Goal: Task Accomplishment & Management: Manage account settings

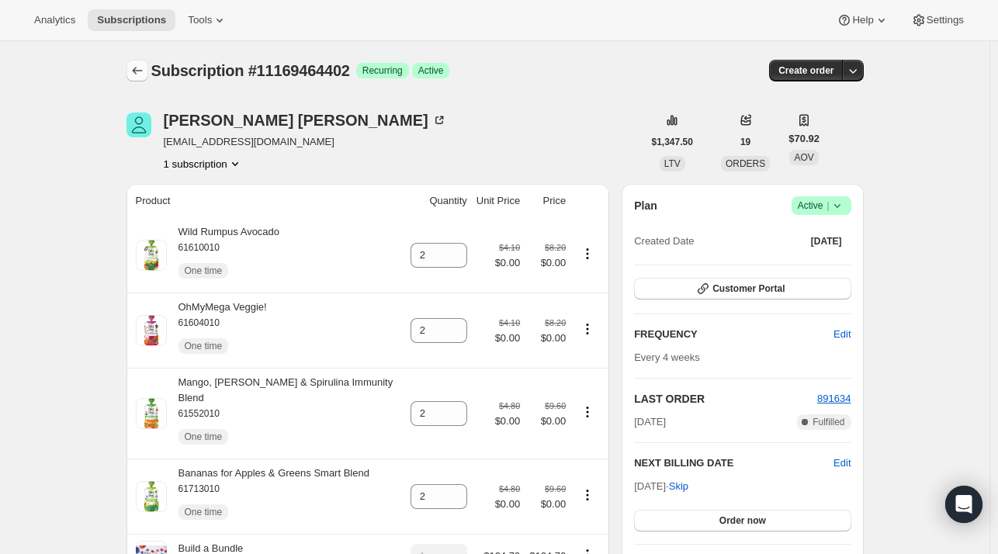
click at [143, 72] on icon "Subscriptions" at bounding box center [138, 71] width 16 height 16
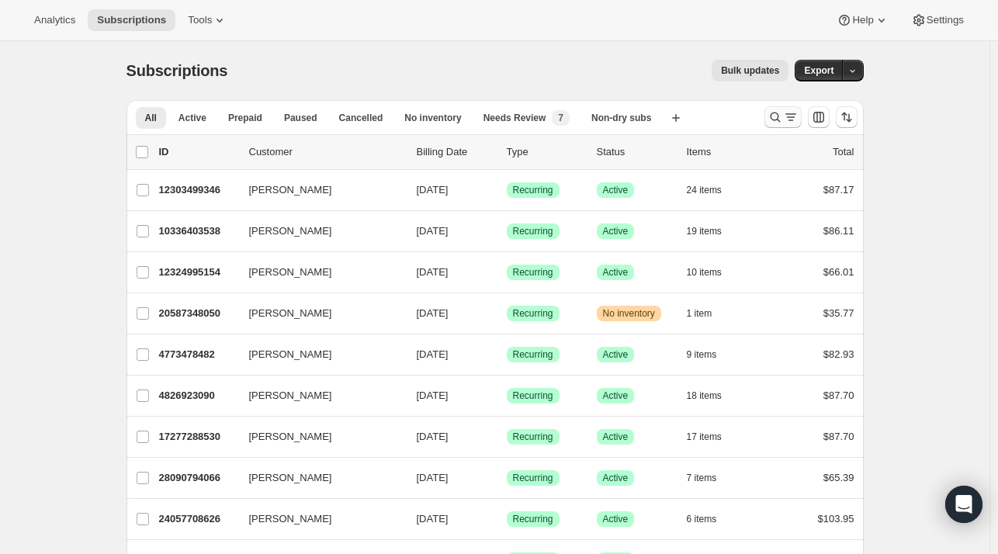
click at [777, 121] on icon "Search and filter results" at bounding box center [775, 117] width 16 height 16
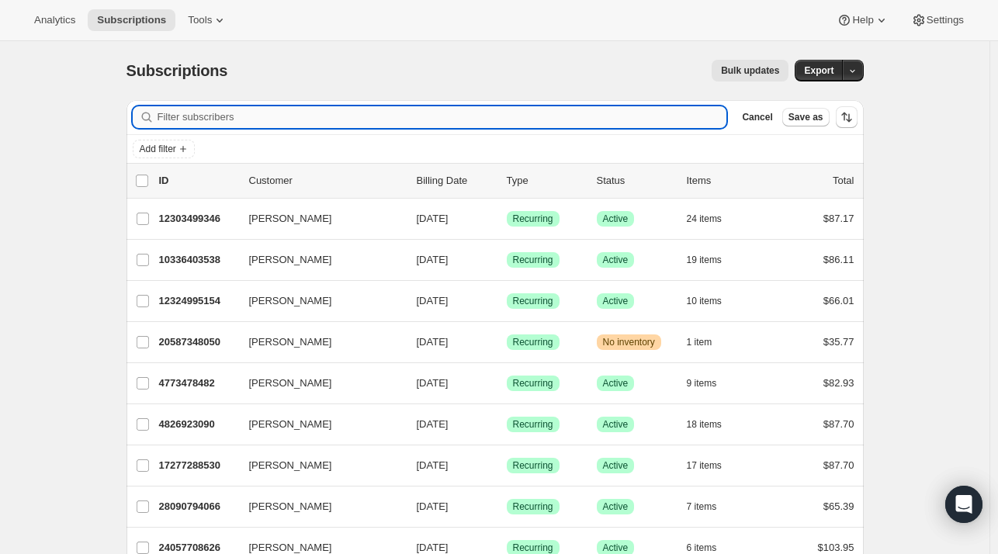
paste input "paininthejacko@aol.com"
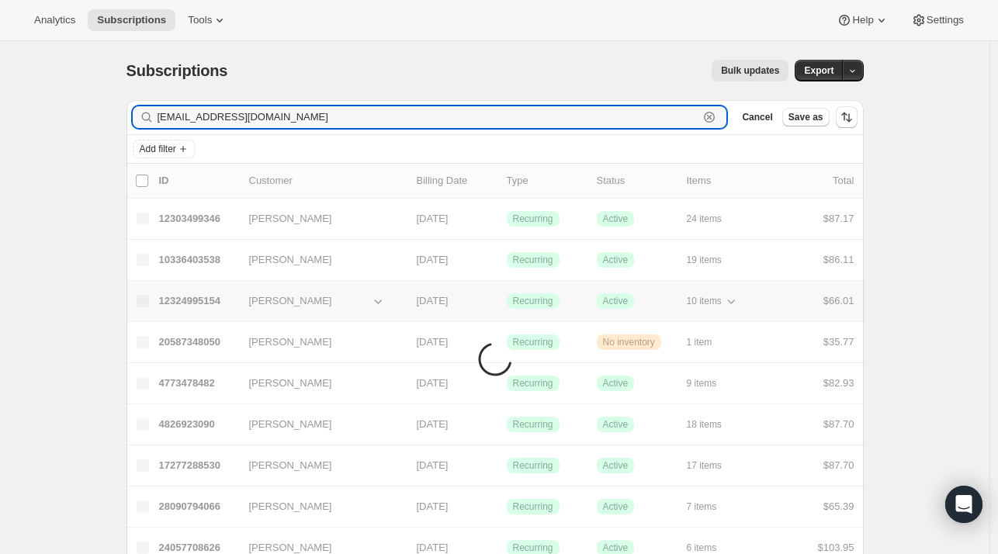
type input "paininthejacko@aol.com"
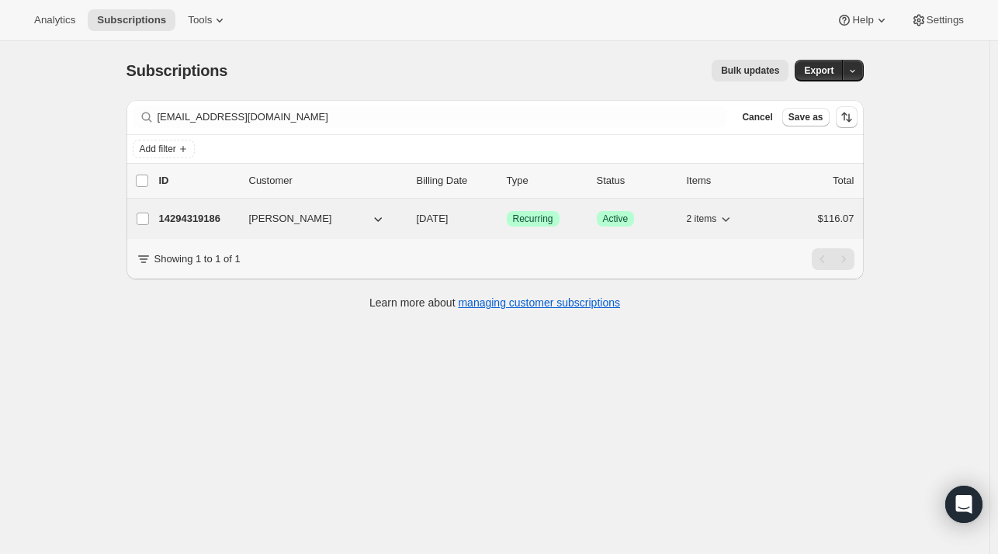
click at [209, 226] on div "14294319186 Raymond Burke 09/09/2025 Success Recurring Success Active 2 items $…" at bounding box center [506, 219] width 695 height 22
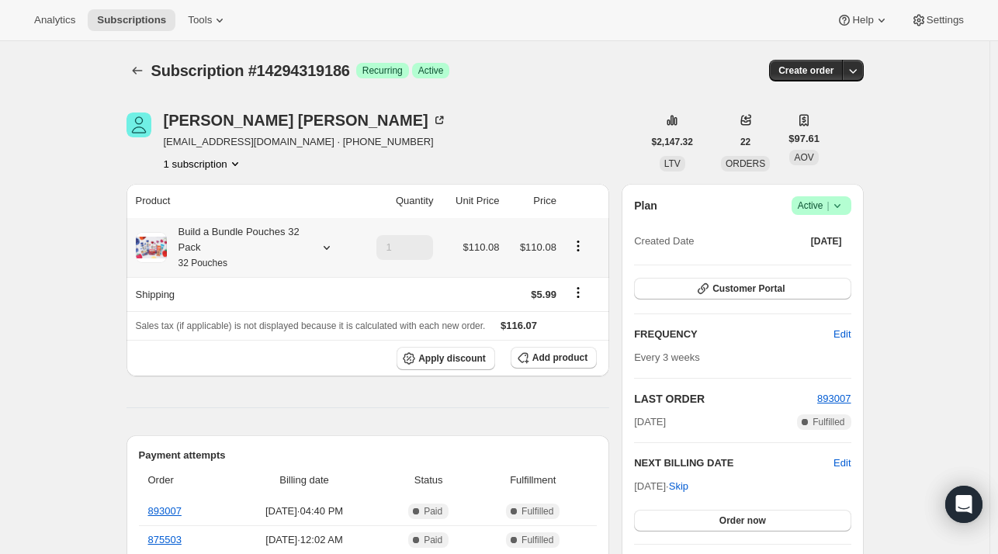
click at [327, 253] on icon at bounding box center [327, 248] width 16 height 16
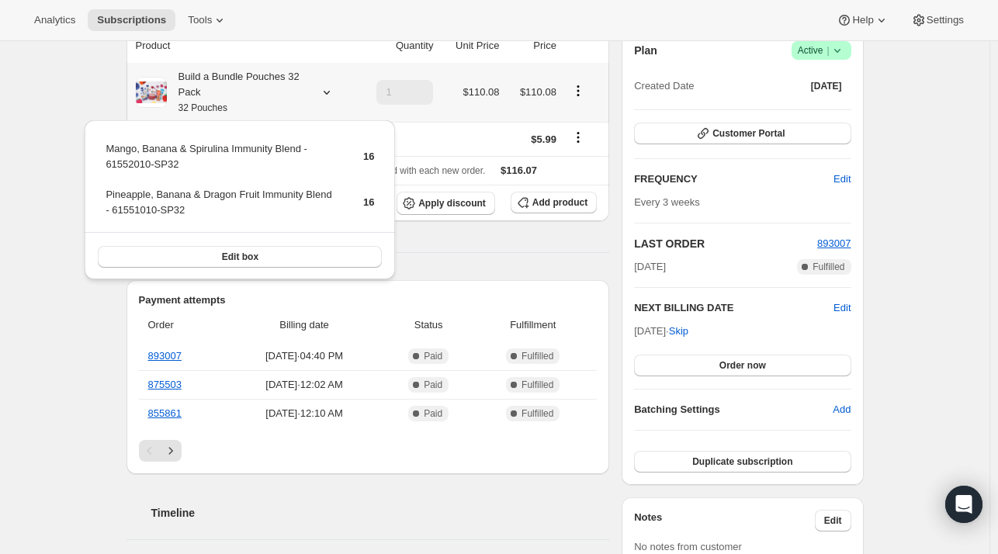
scroll to position [78, 0]
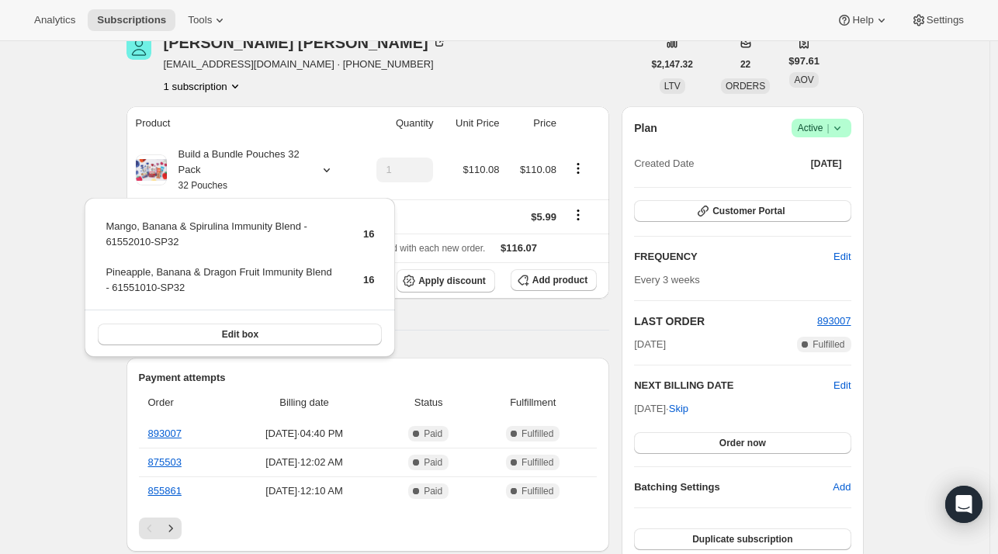
click at [516, 55] on div "Raymond Burke paininthejacko@aol.com · +16468058322 1 subscription" at bounding box center [384, 64] width 516 height 59
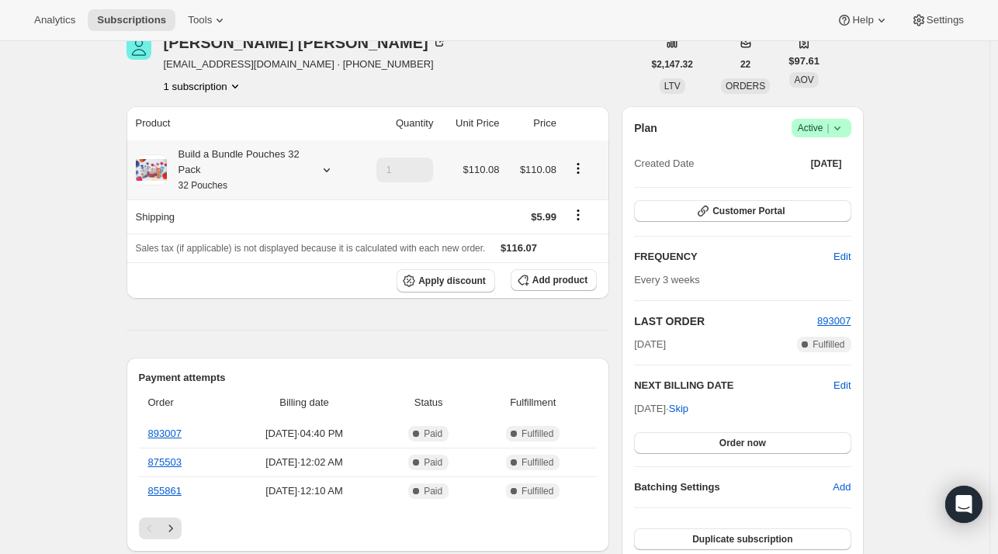
click at [326, 168] on icon at bounding box center [327, 170] width 16 height 16
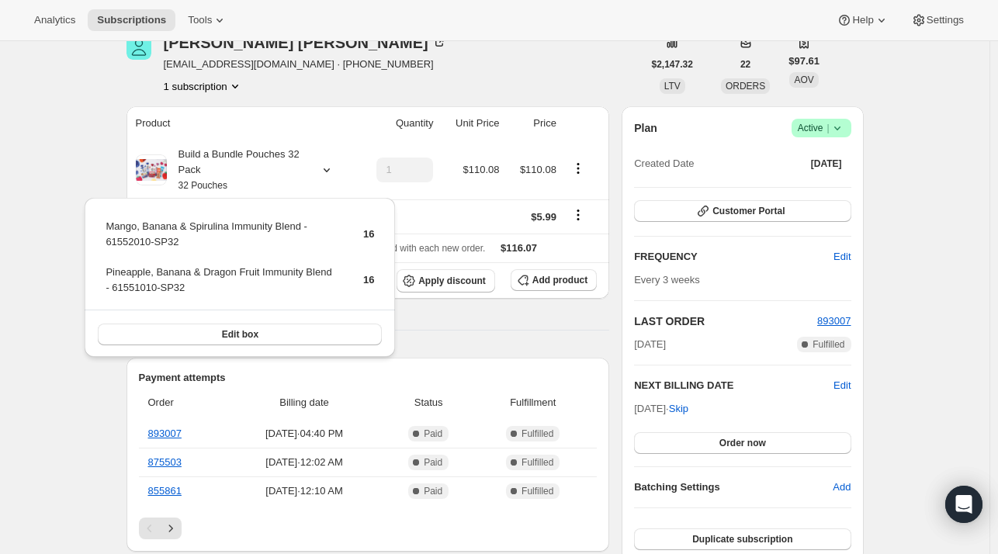
drag, startPoint x: 382, startPoint y: 78, endPoint x: 382, endPoint y: 92, distance: 14.0
click at [382, 85] on div "Raymond Burke paininthejacko@aol.com · +16468058322 1 subscription" at bounding box center [384, 64] width 516 height 59
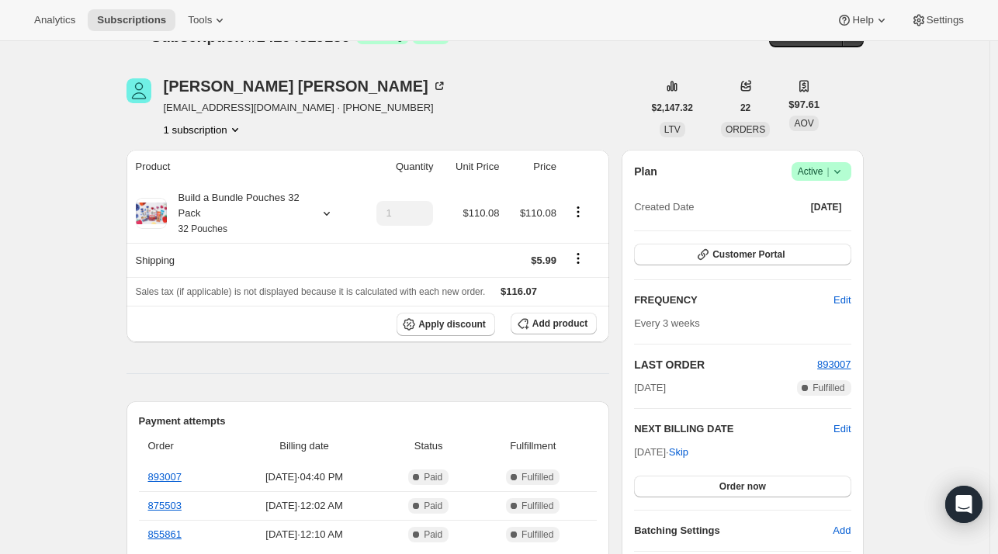
scroll to position [0, 0]
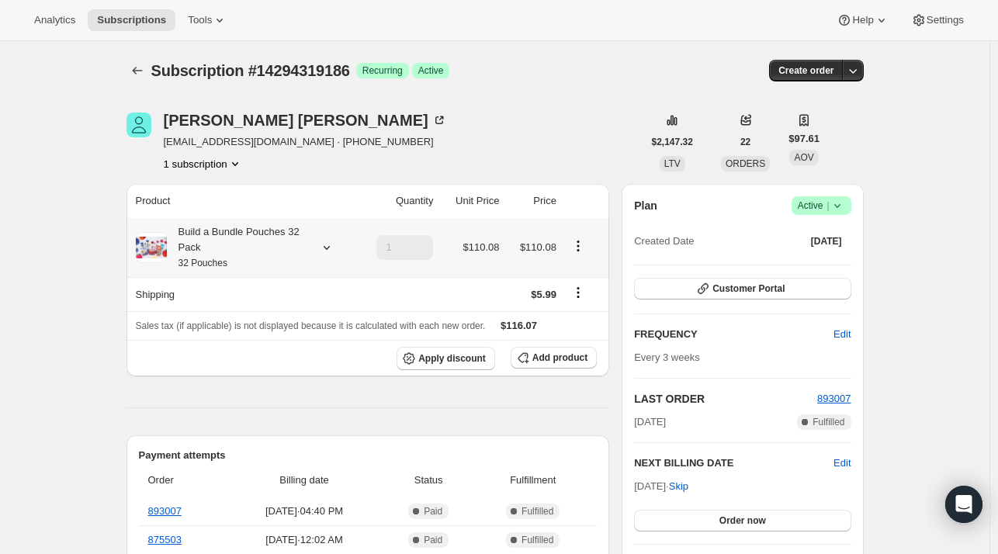
click at [334, 249] on icon at bounding box center [327, 248] width 16 height 16
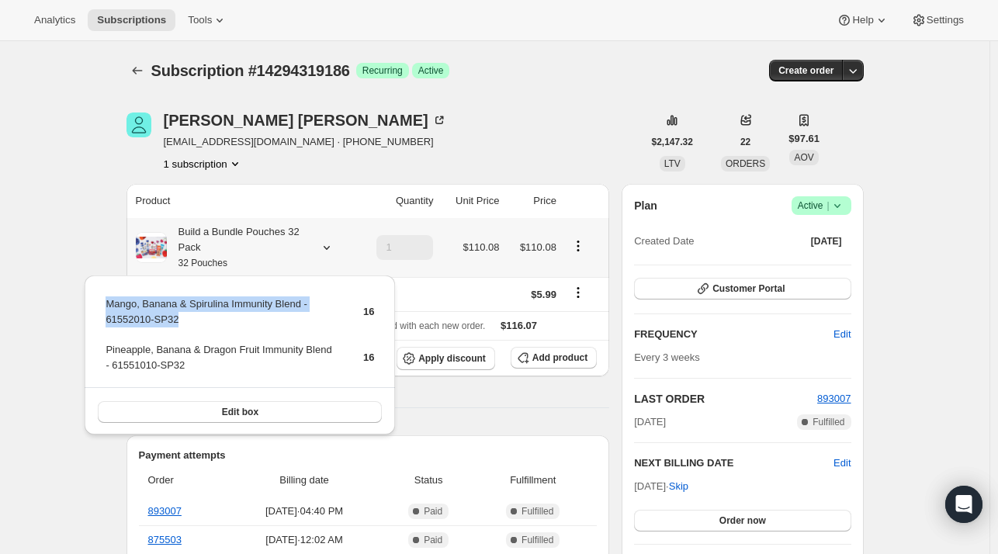
drag, startPoint x: 202, startPoint y: 320, endPoint x: 106, endPoint y: 309, distance: 96.8
click at [103, 308] on table "Mango, Banana & Spirulina Immunity Blend - 61552010-SP32 16 Pineapple, Banana &…" at bounding box center [239, 340] width 273 height 93
copy tbody "Mango, Banana & Spirulina Immunity Blend - 61552010-SP32"
click at [531, 357] on icon "button" at bounding box center [523, 358] width 16 height 16
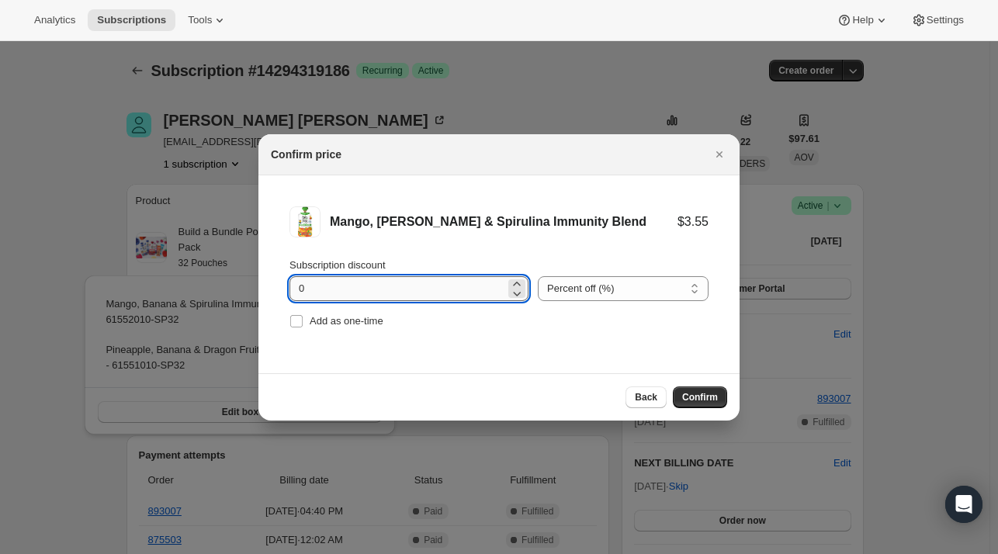
click at [335, 289] on input "0" at bounding box center [397, 288] width 216 height 25
type input "100"
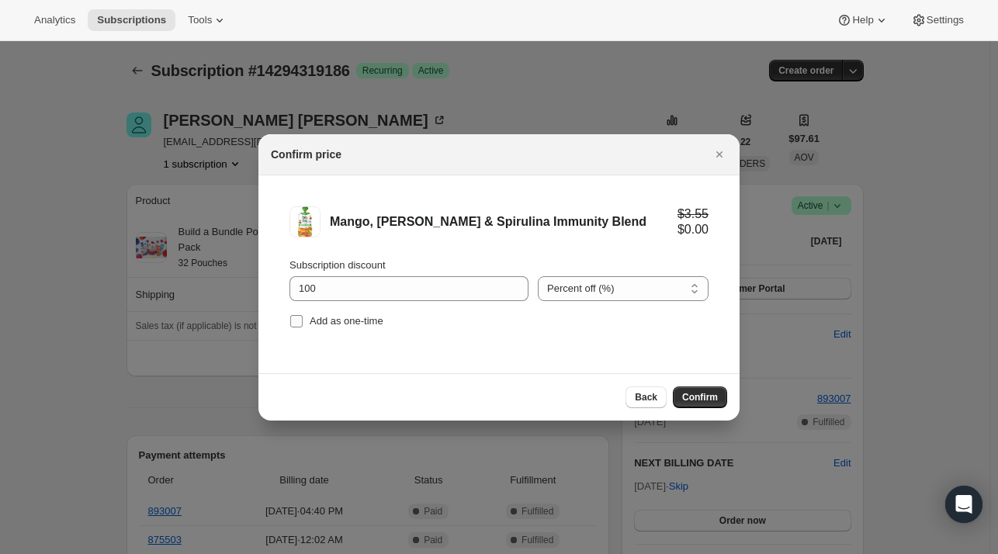
click at [360, 322] on span "Add as one-time" at bounding box center [347, 321] width 74 height 12
click at [303, 322] on input "Add as one-time" at bounding box center [296, 321] width 12 height 12
checkbox input "true"
click at [695, 391] on span "Confirm" at bounding box center [700, 397] width 36 height 12
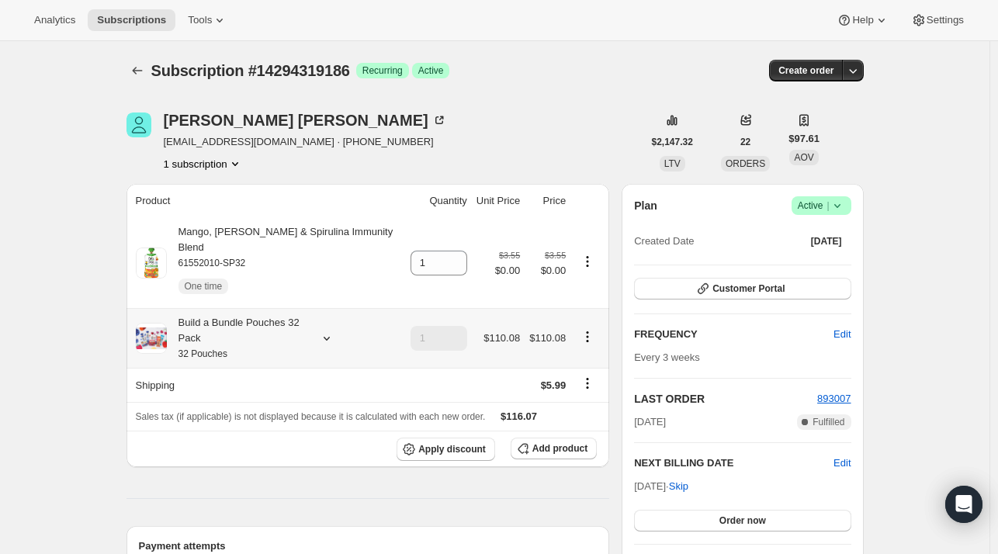
click at [320, 331] on div at bounding box center [324, 339] width 22 height 16
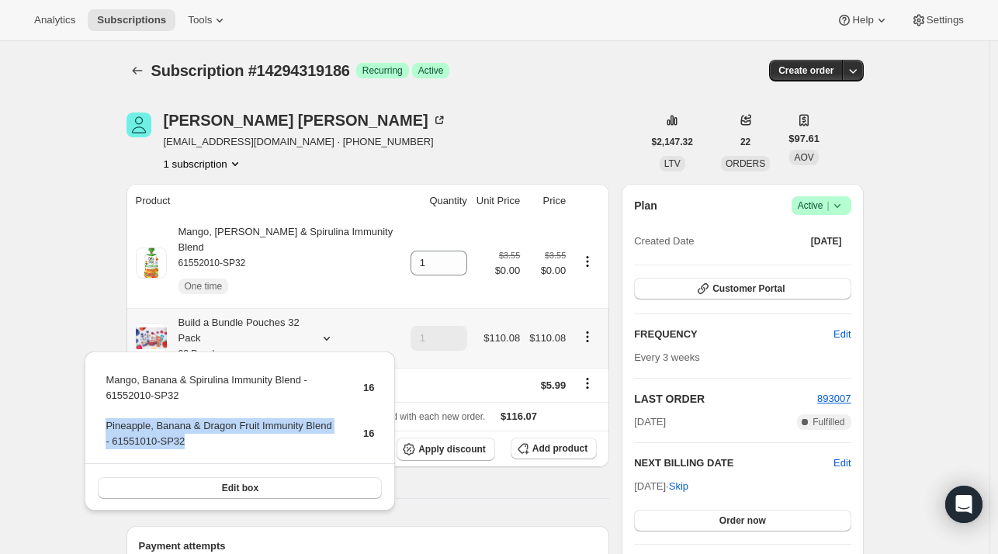
drag, startPoint x: 187, startPoint y: 442, endPoint x: 104, endPoint y: 429, distance: 84.1
click at [105, 429] on td "Pineapple, Banana & Dragon Fruit Immunity Blend - 61551010-SP32" at bounding box center [221, 439] width 232 height 44
copy td "Pineapple, Banana & Dragon Fruit Immunity Blend - 61551010-SP32"
click at [559, 442] on span "Add product" at bounding box center [559, 448] width 55 height 12
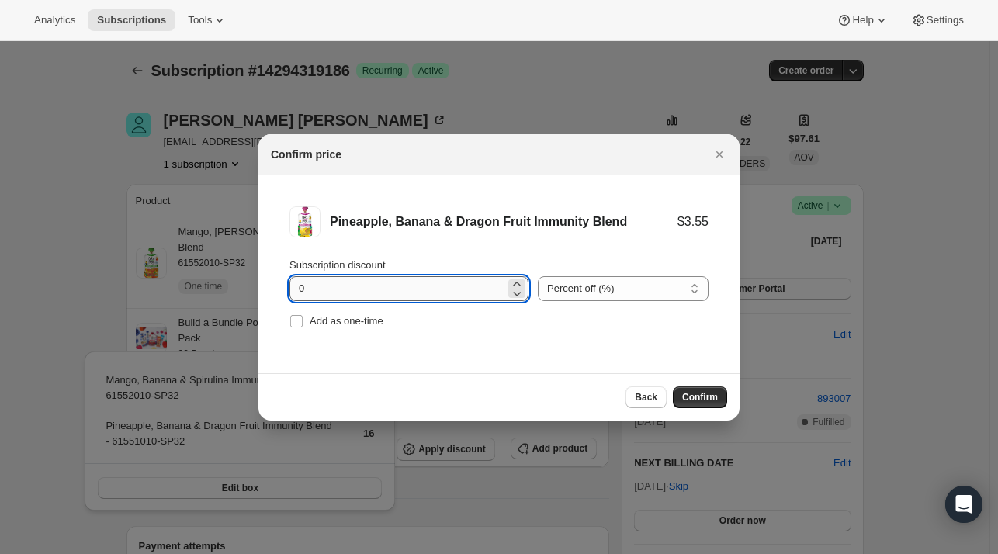
click at [344, 287] on input "0" at bounding box center [397, 288] width 216 height 25
type input "100"
click at [363, 322] on span "Add as one-time" at bounding box center [347, 321] width 74 height 12
click at [303, 322] on input "Add as one-time" at bounding box center [296, 321] width 12 height 12
checkbox input "true"
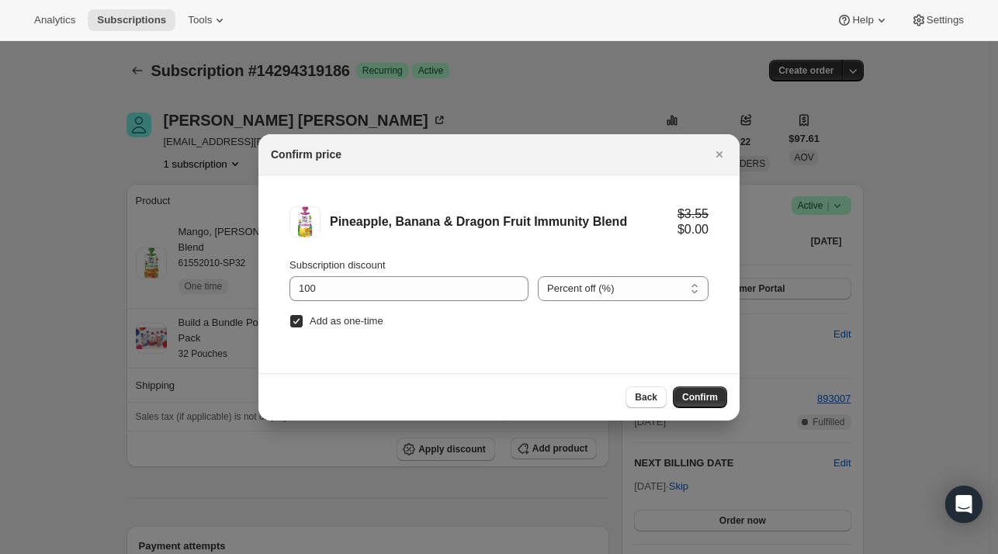
click at [713, 400] on span "Confirm" at bounding box center [700, 397] width 36 height 12
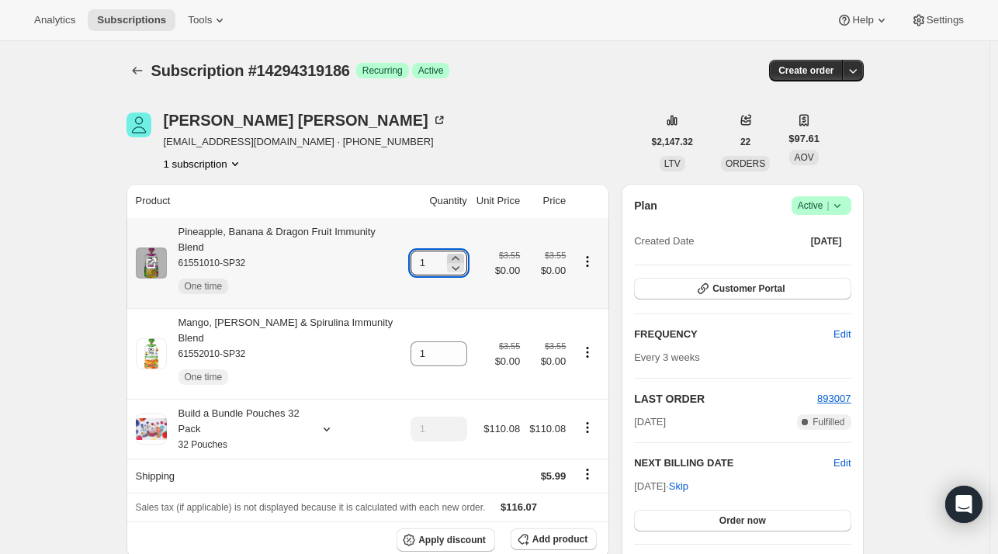
click at [459, 256] on icon at bounding box center [455, 258] width 7 height 4
type input "4"
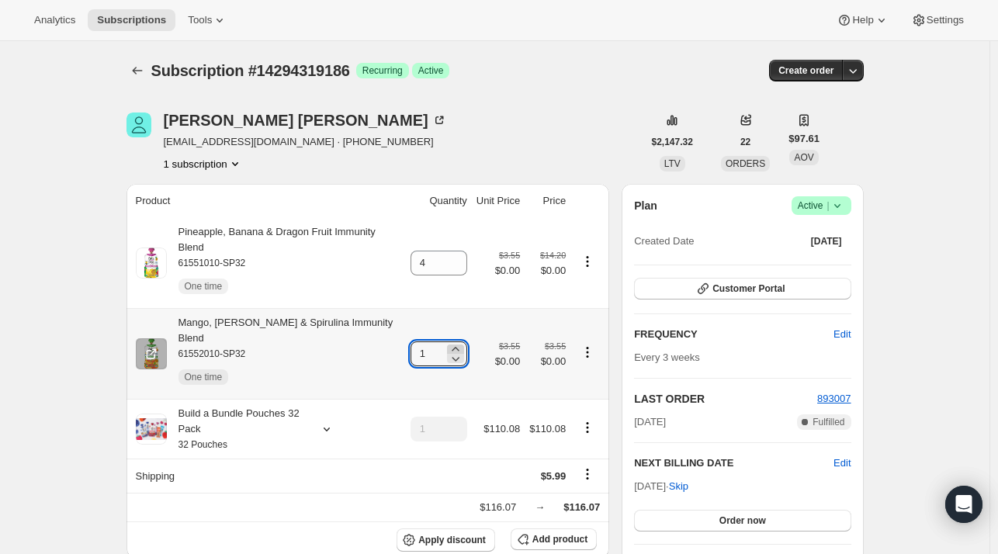
click at [463, 341] on icon at bounding box center [456, 349] width 16 height 16
click at [455, 351] on icon at bounding box center [456, 359] width 16 height 16
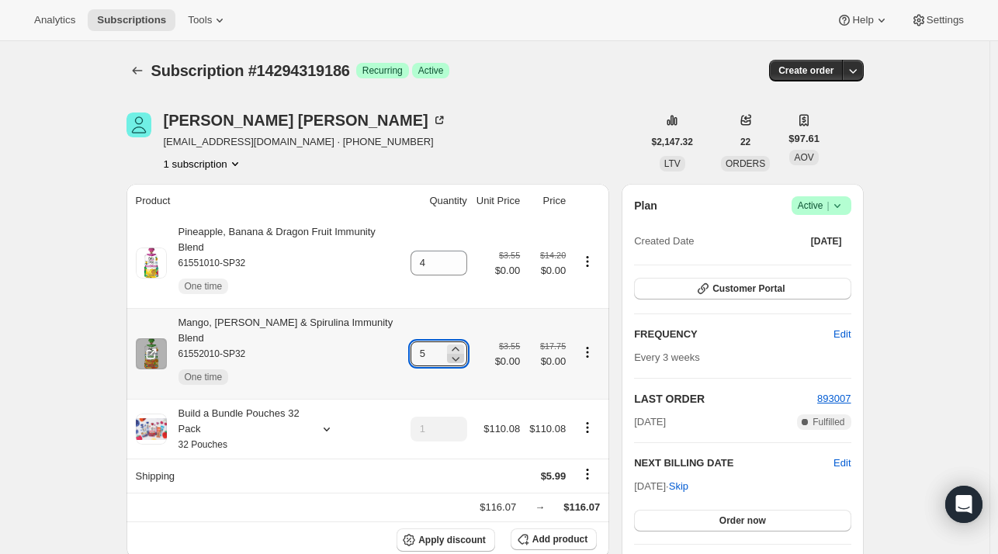
type input "4"
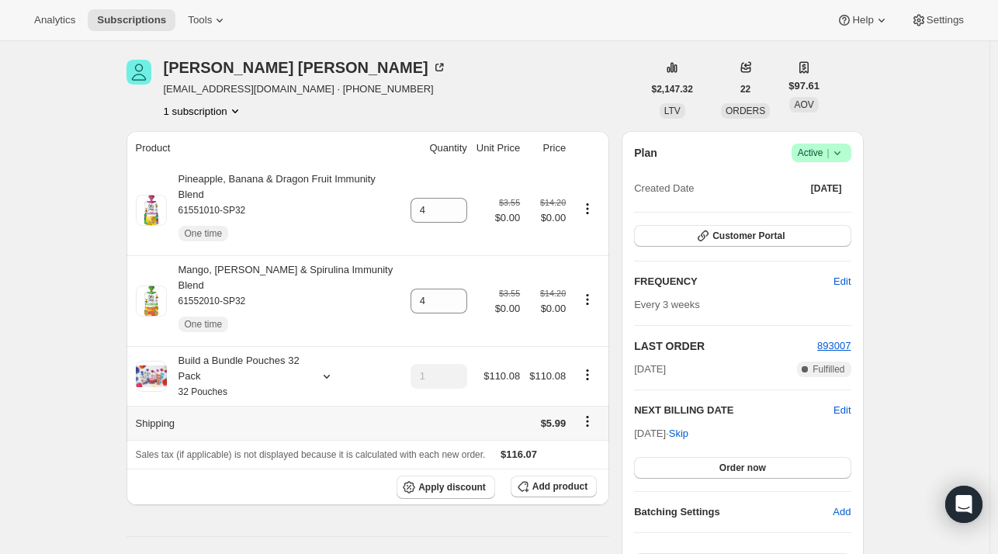
scroll to position [78, 0]
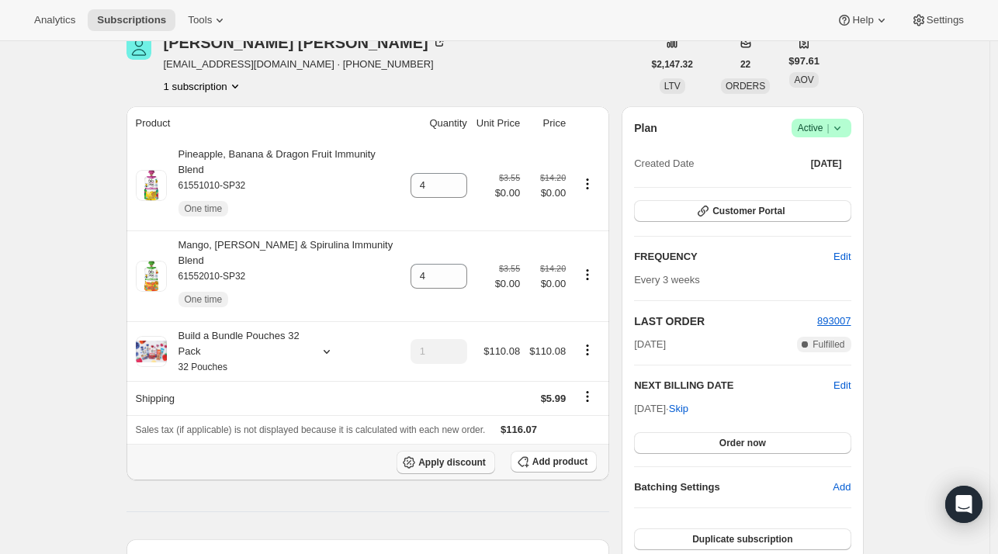
click at [473, 456] on span "Apply discount" at bounding box center [452, 462] width 68 height 12
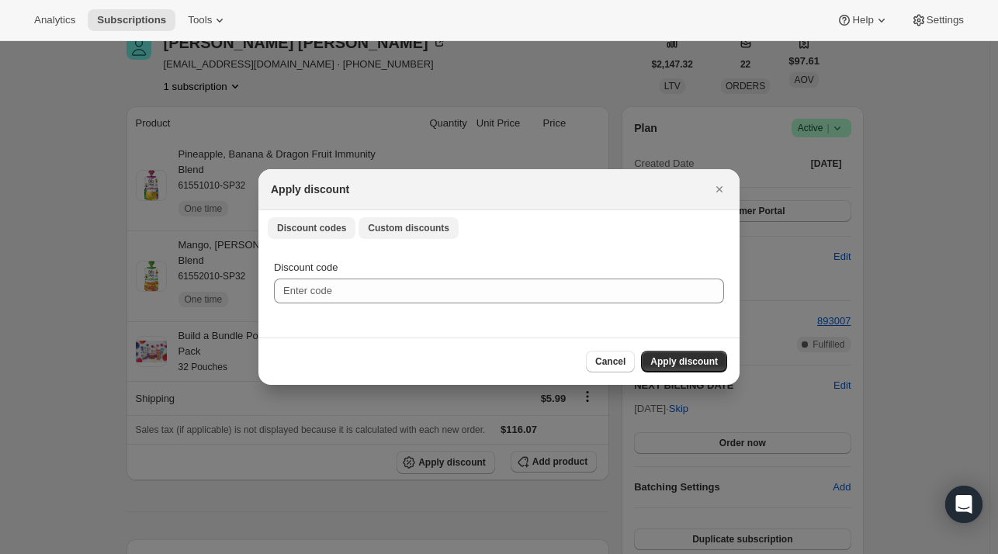
click at [417, 223] on span "Custom discounts" at bounding box center [408, 228] width 81 height 12
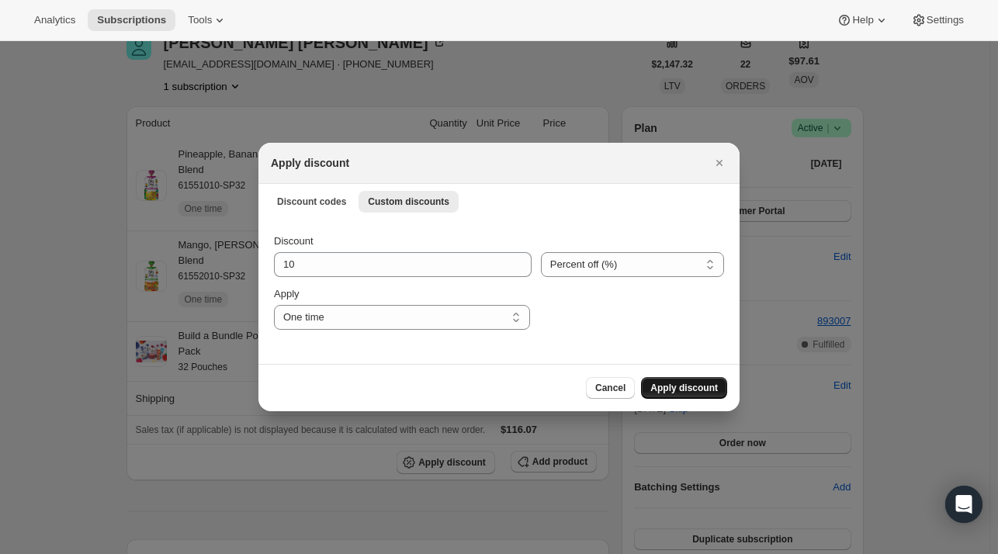
click at [674, 389] on span "Apply discount" at bounding box center [684, 388] width 68 height 12
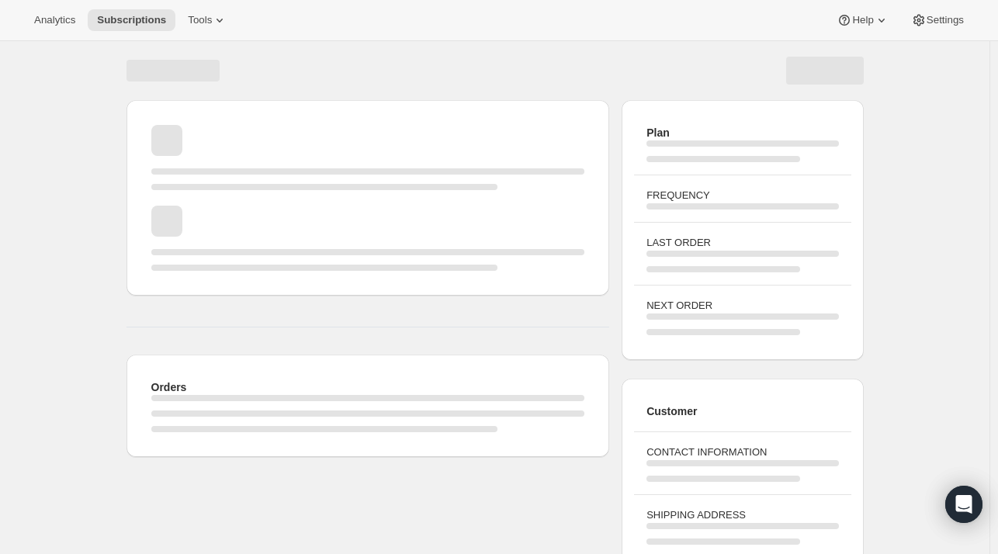
scroll to position [78, 0]
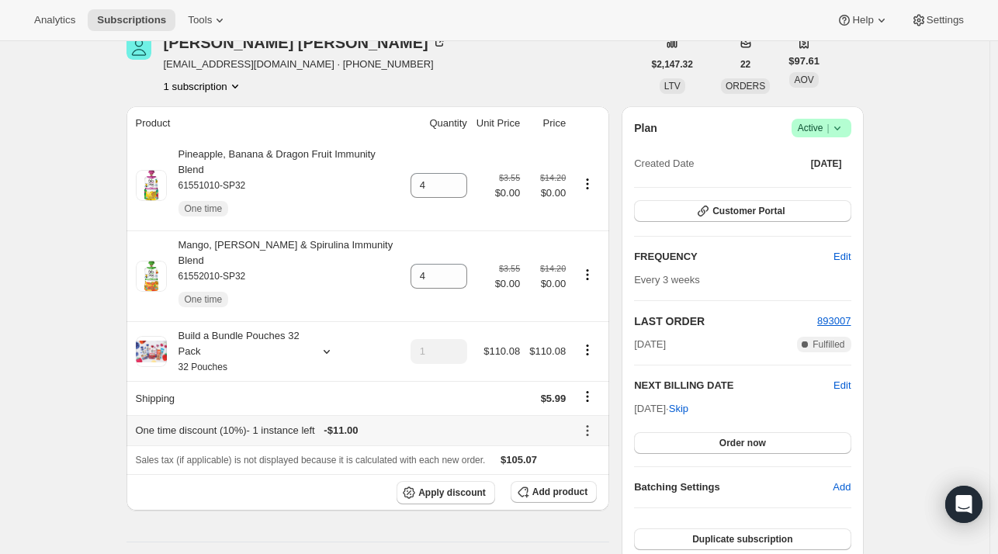
click at [594, 423] on icon at bounding box center [588, 431] width 16 height 16
click at [591, 436] on span "Edit" at bounding box center [591, 431] width 37 height 16
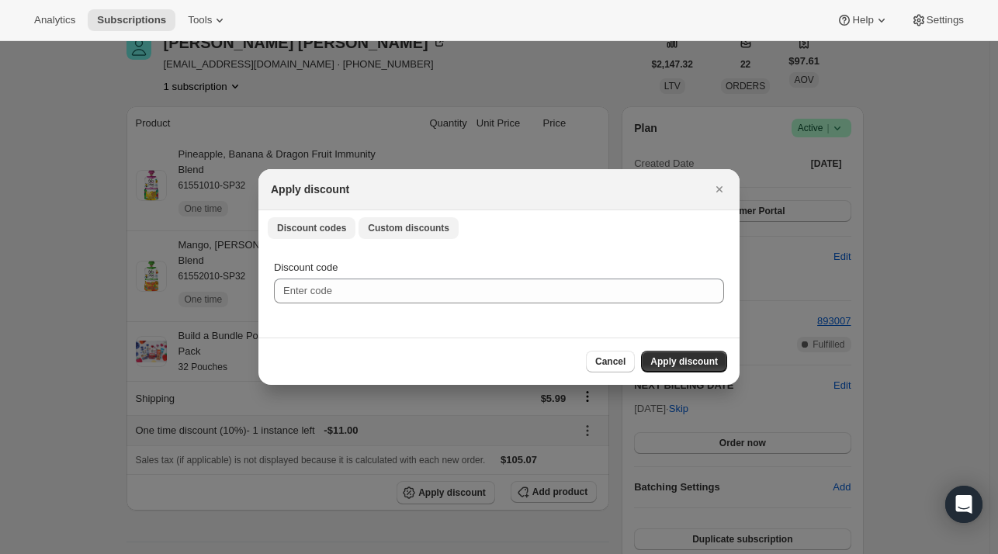
click at [407, 220] on button "Custom discounts" at bounding box center [409, 228] width 100 height 22
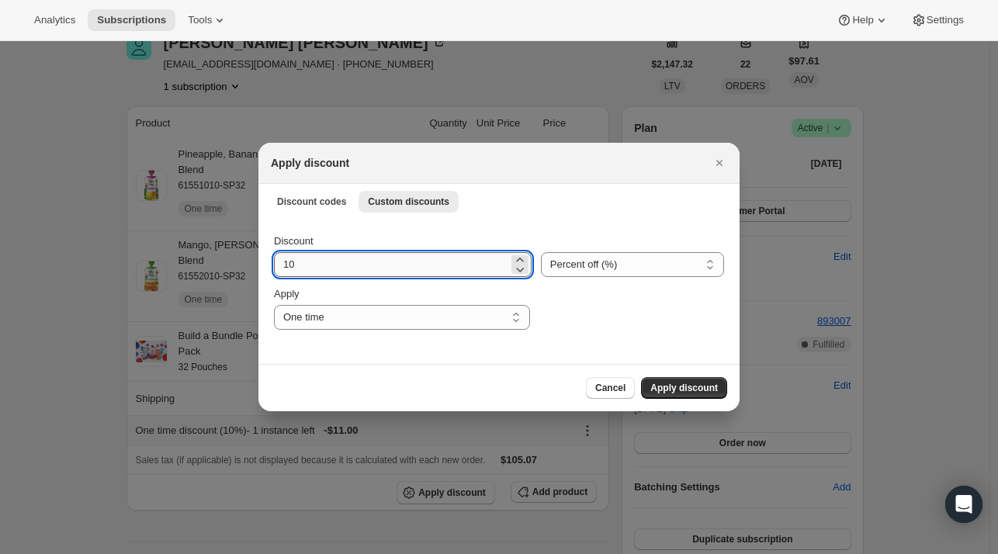
click at [329, 262] on input "10" at bounding box center [391, 264] width 234 height 25
type input "15"
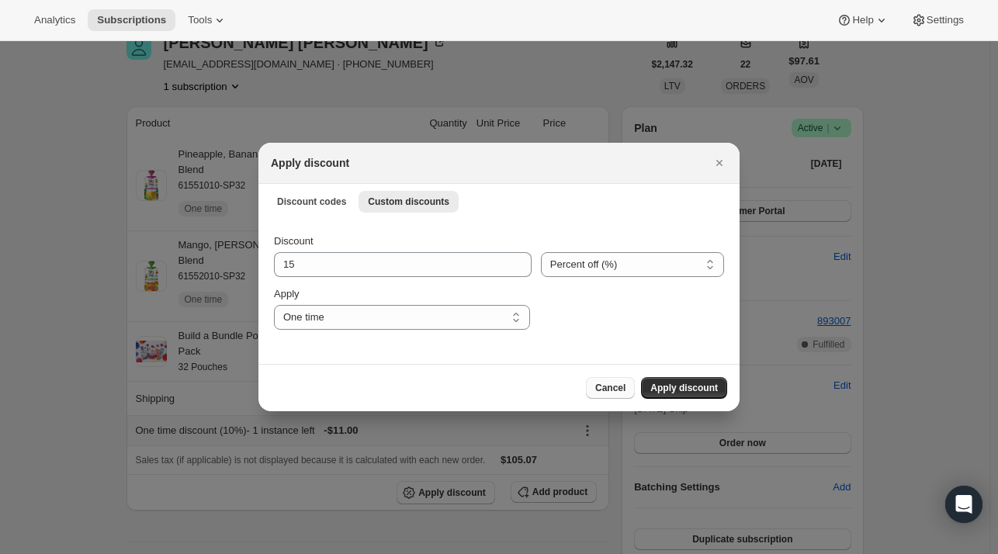
click at [612, 392] on span "Cancel" at bounding box center [610, 388] width 30 height 12
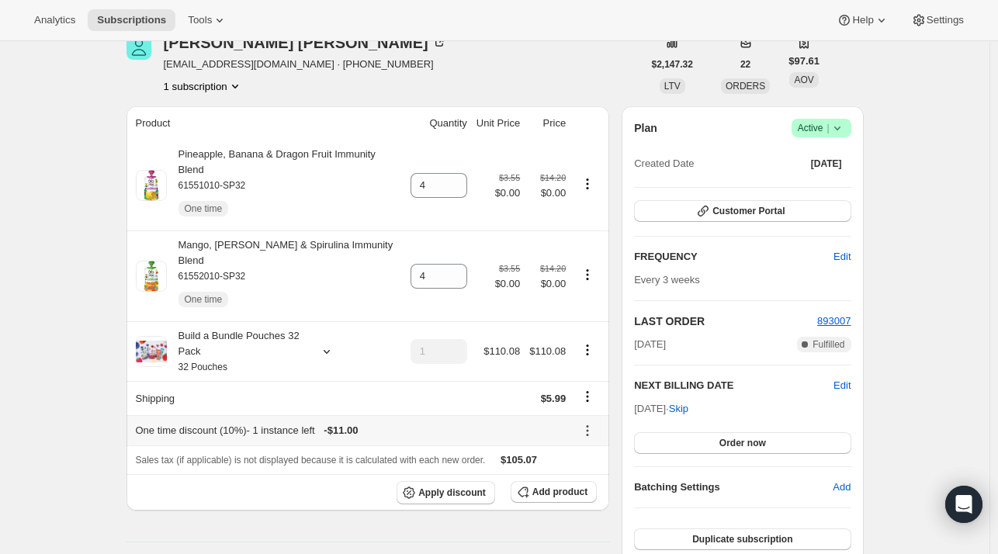
click at [595, 423] on icon at bounding box center [588, 431] width 16 height 16
click at [591, 432] on span "Edit" at bounding box center [591, 431] width 37 height 16
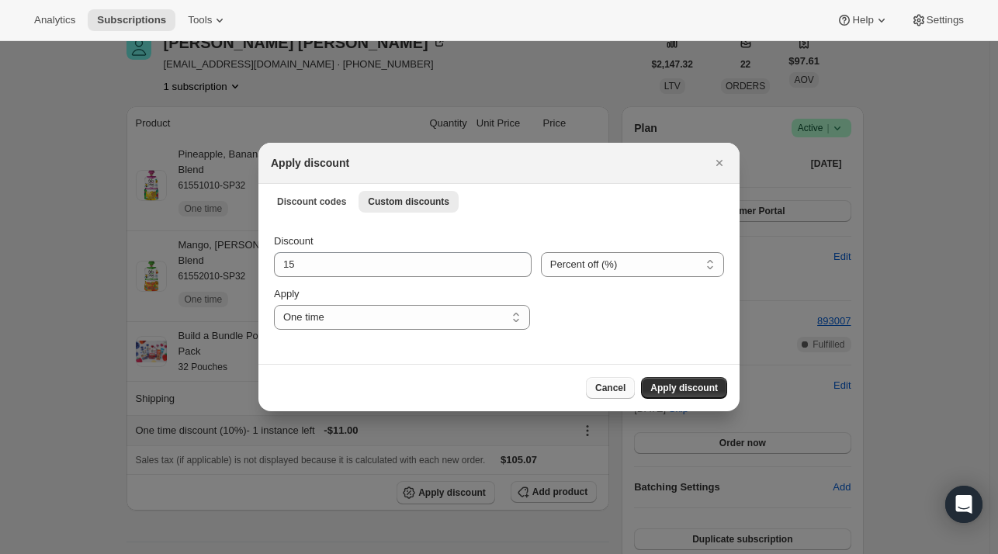
click at [612, 393] on span "Cancel" at bounding box center [610, 388] width 30 height 12
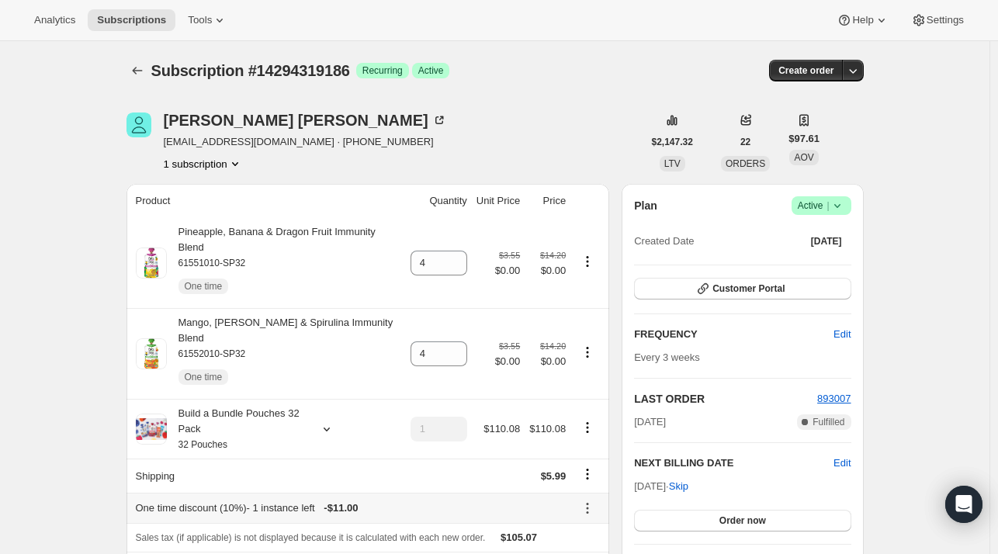
scroll to position [78, 0]
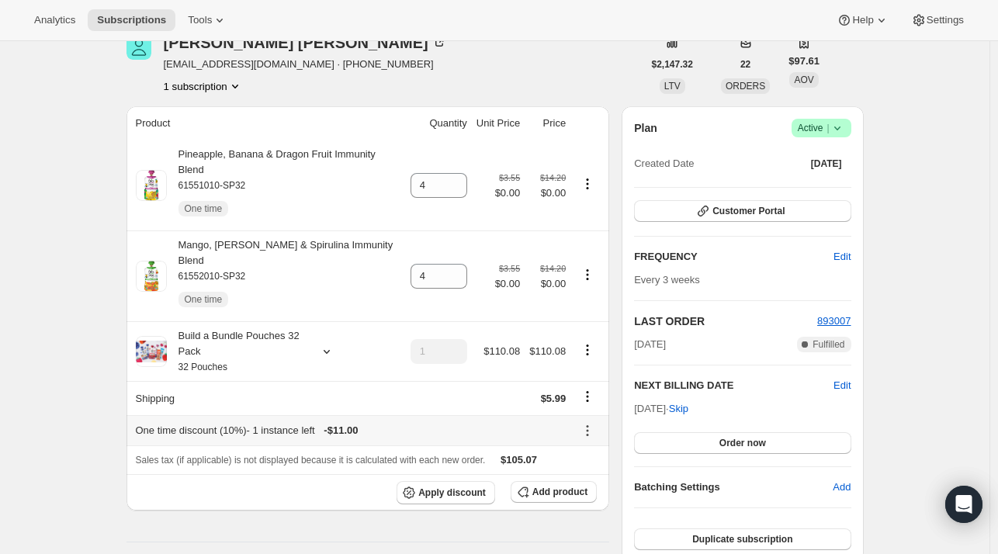
click at [593, 423] on icon at bounding box center [588, 431] width 16 height 16
click at [603, 434] on span "Edit" at bounding box center [591, 431] width 37 height 16
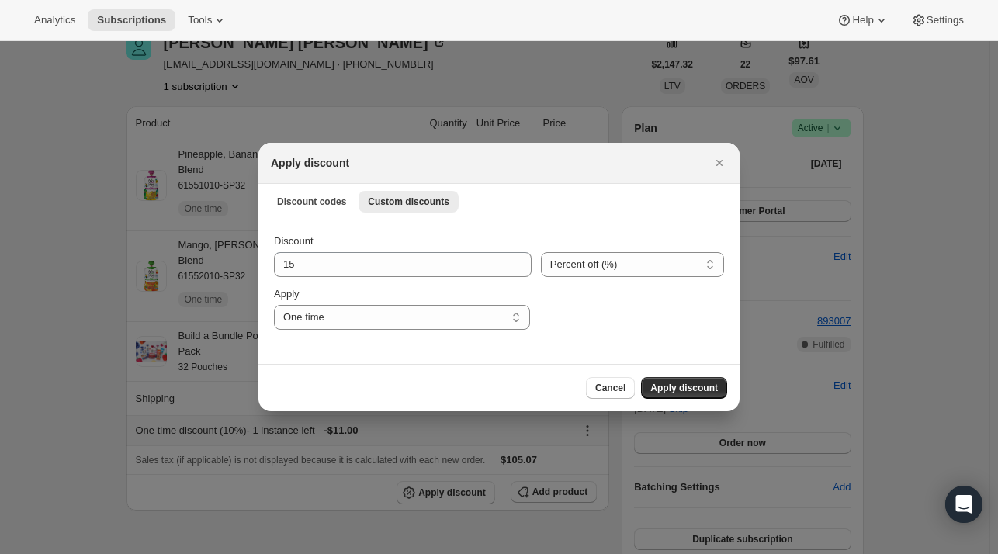
scroll to position [0, 0]
click at [674, 396] on button "Apply discount" at bounding box center [684, 388] width 86 height 22
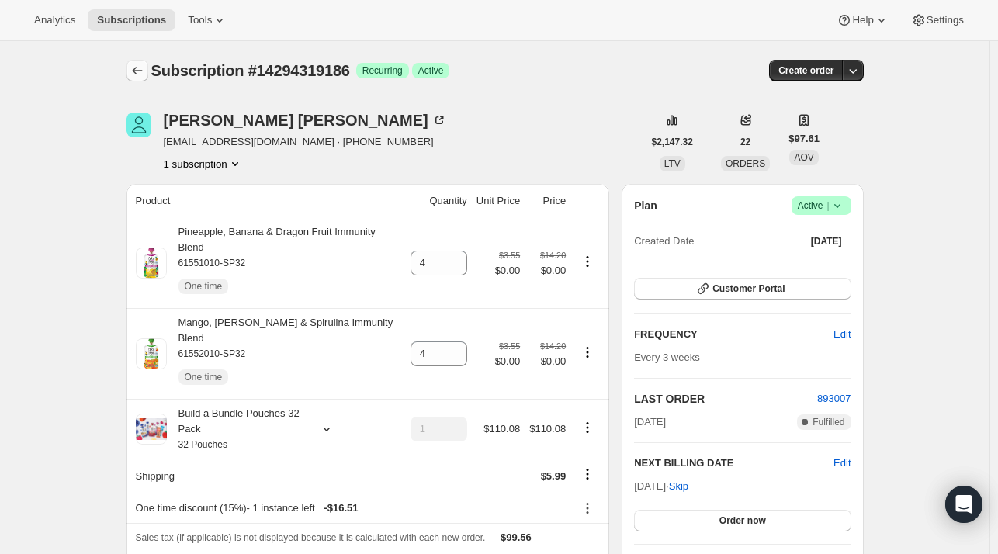
click at [140, 63] on button "Subscriptions" at bounding box center [137, 71] width 22 height 22
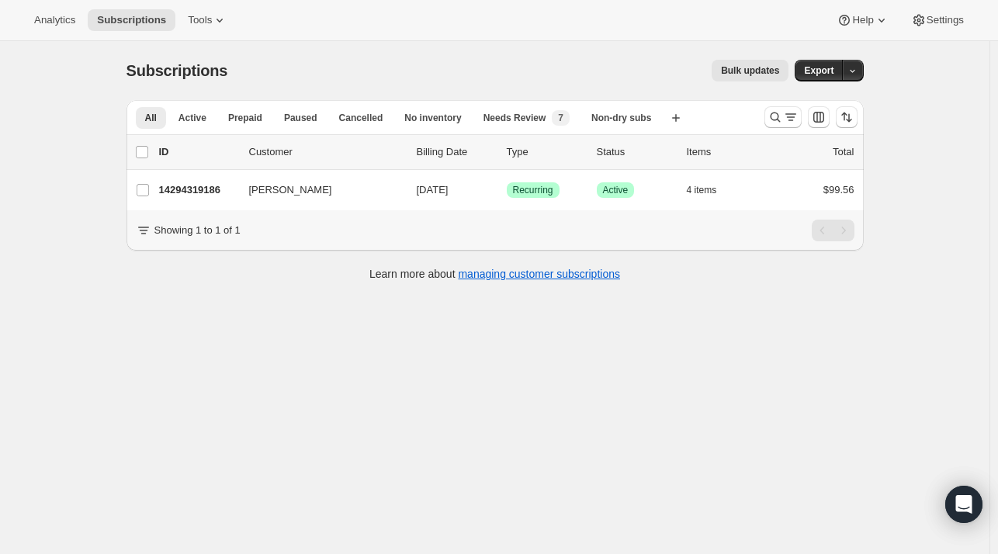
click at [773, 105] on div at bounding box center [811, 117] width 106 height 31
click at [773, 117] on icon "Search and filter results" at bounding box center [775, 117] width 16 height 16
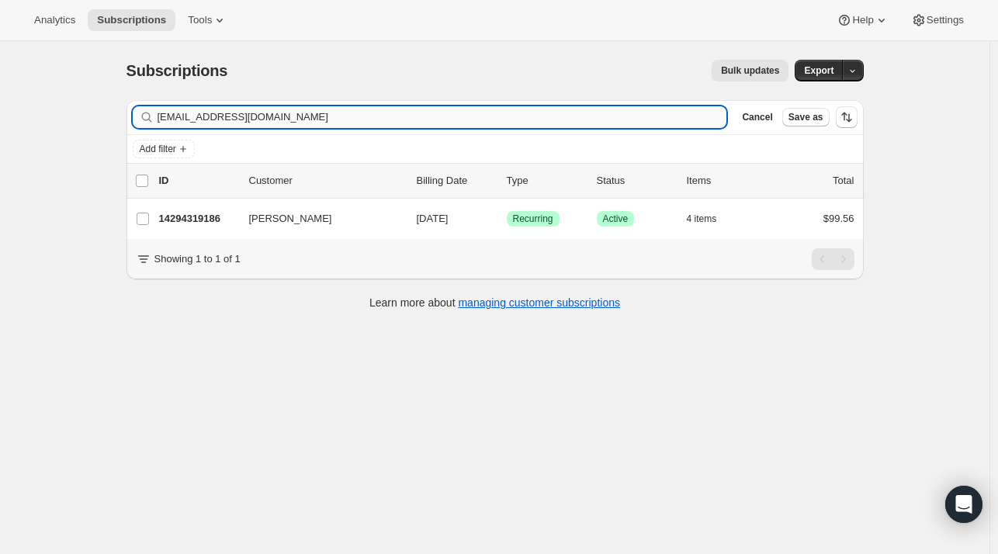
drag, startPoint x: 348, startPoint y: 116, endPoint x: 164, endPoint y: 114, distance: 184.7
click at [151, 114] on div "paininthejacko@aol.com Clear" at bounding box center [430, 117] width 594 height 22
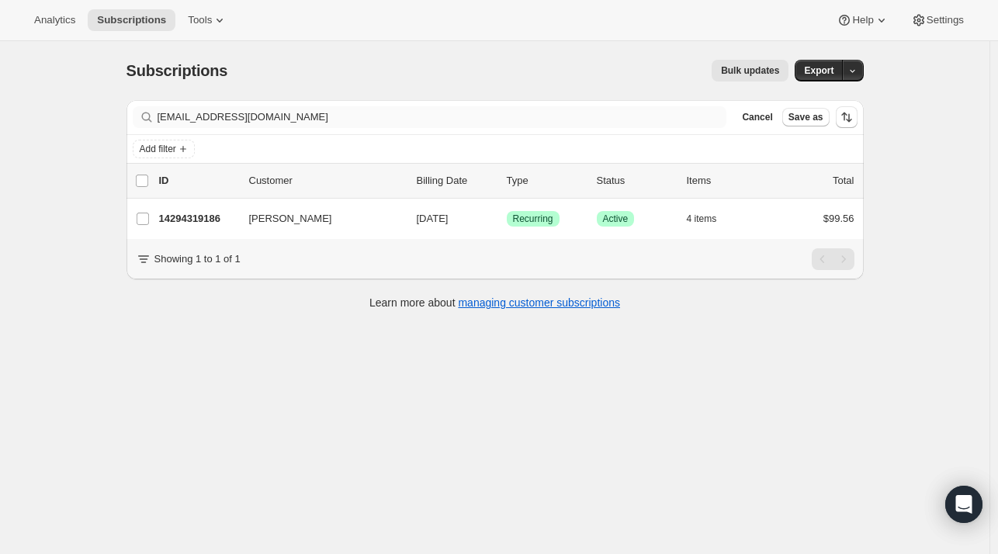
drag, startPoint x: 251, startPoint y: 103, endPoint x: 338, endPoint y: 114, distance: 86.8
click at [337, 85] on div "Subscriptions. This page is ready Subscriptions Bulk updates More actions Bulk …" at bounding box center [494, 70] width 737 height 59
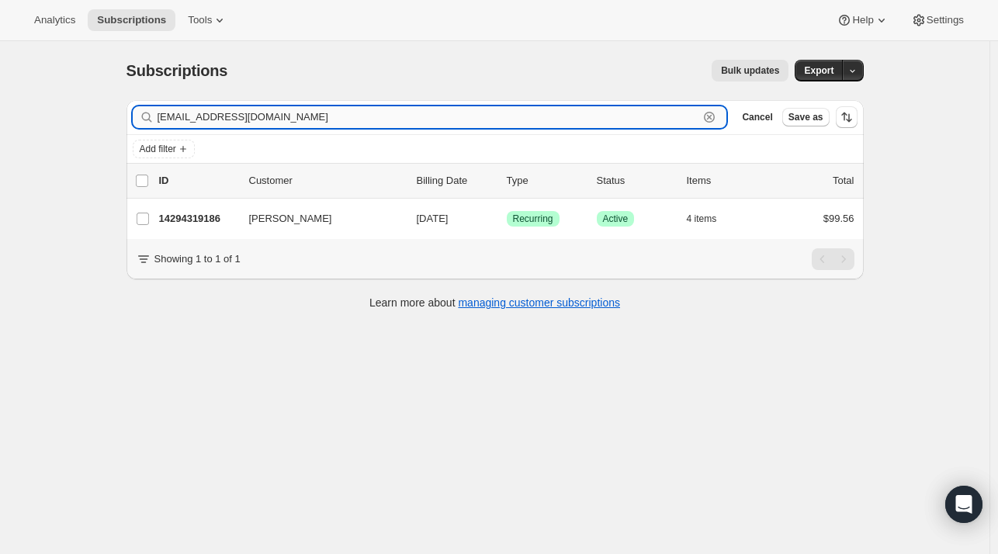
drag, startPoint x: 253, startPoint y: 116, endPoint x: 220, endPoint y: 119, distance: 32.7
click at [130, 125] on div "Filter subscribers paininthejacko@aol.com Clear Cancel Save as" at bounding box center [494, 117] width 737 height 34
paste input "rwinger67@hotmai"
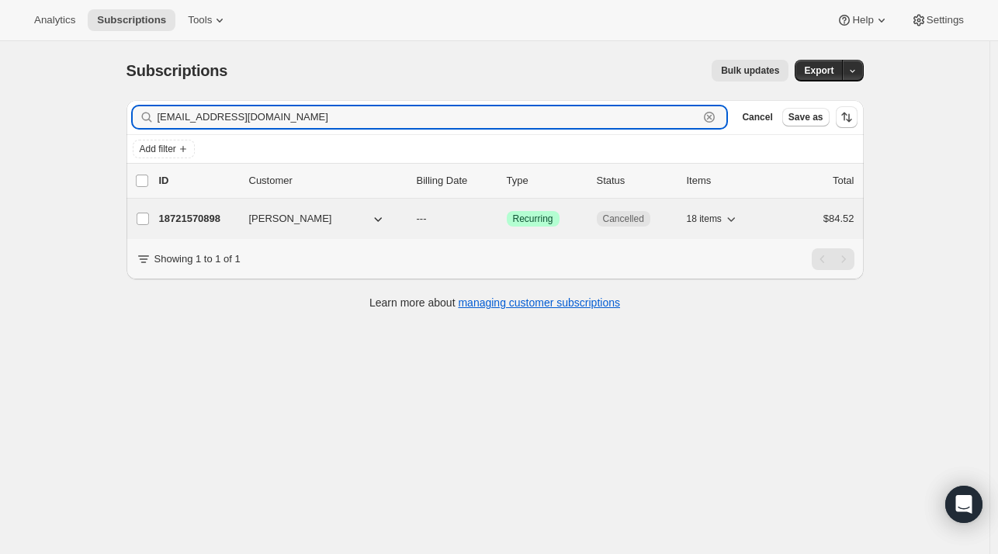
type input "rwinger67@hotmail.com"
click at [218, 213] on p "18721570898" at bounding box center [198, 219] width 78 height 16
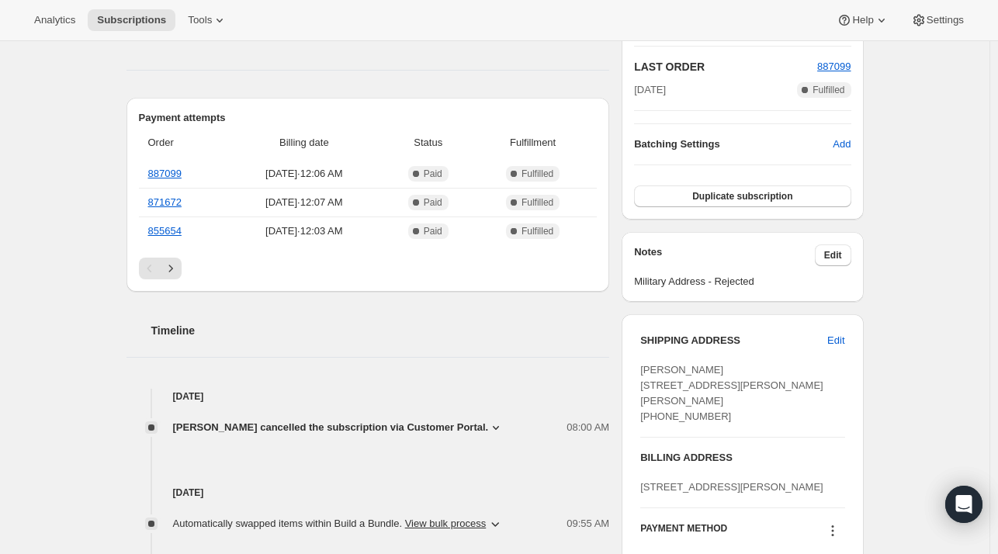
scroll to position [543, 0]
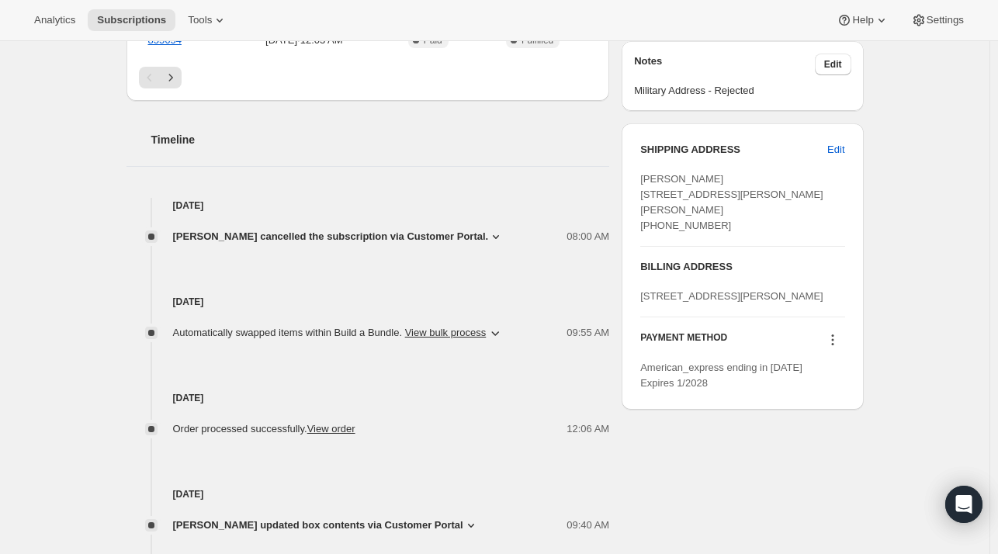
click at [272, 240] on span "Dawn Whedbee cancelled the subscription via Customer Portal." at bounding box center [331, 237] width 316 height 16
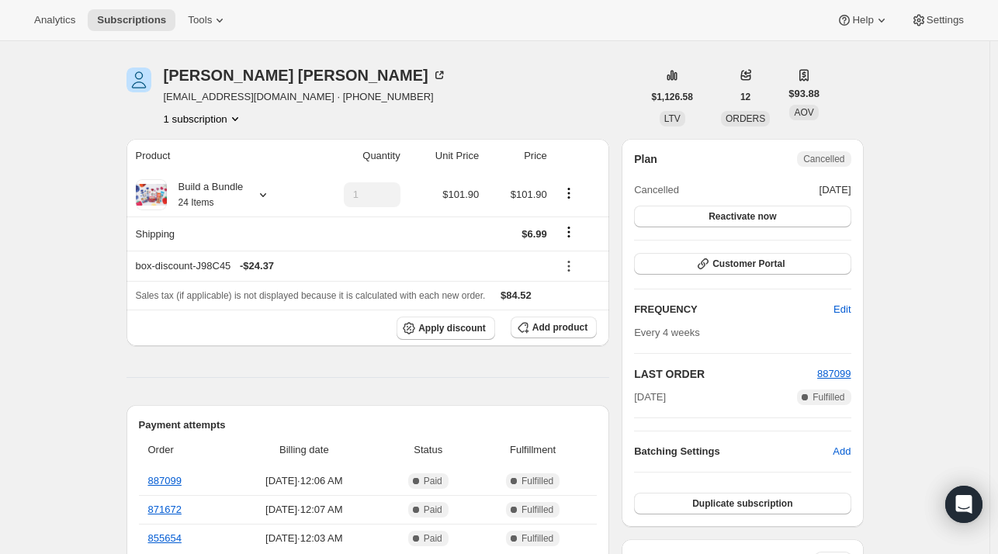
scroll to position [0, 0]
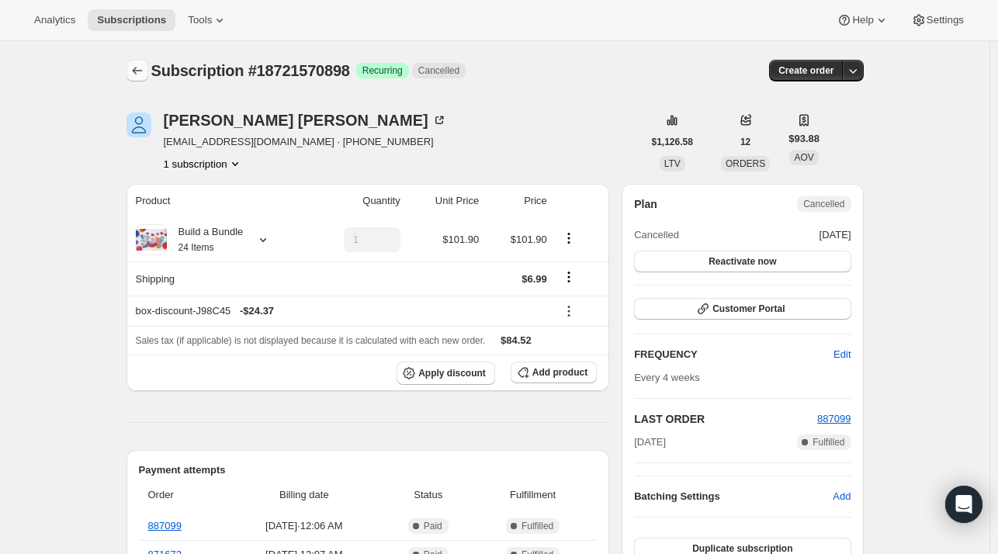
click at [142, 64] on icon "Subscriptions" at bounding box center [138, 71] width 16 height 16
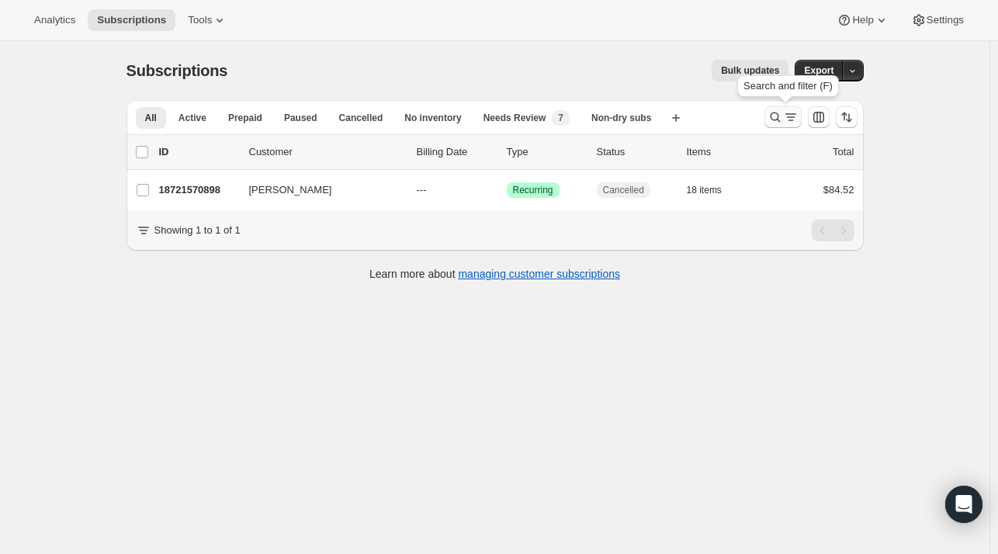
click at [782, 112] on icon "Search and filter results" at bounding box center [775, 117] width 16 height 16
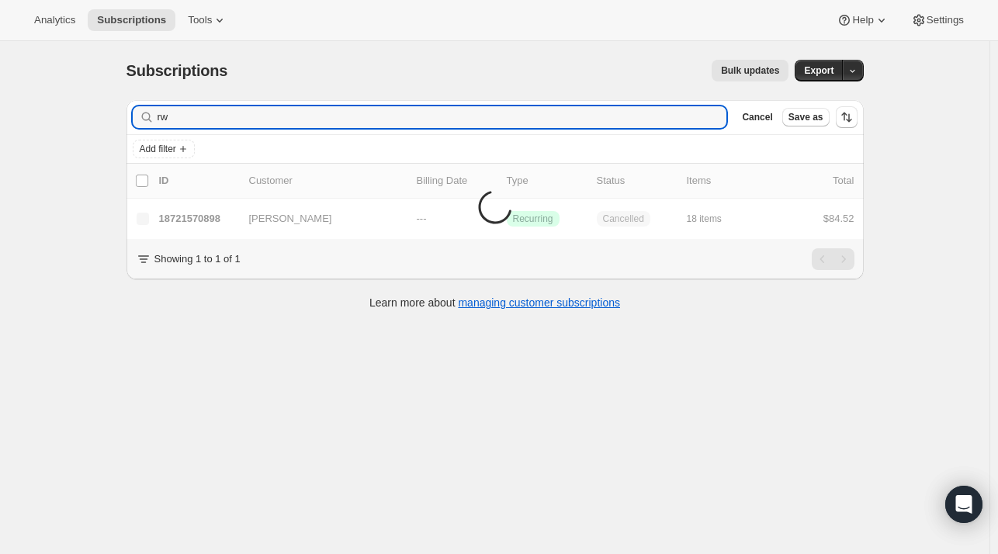
type input "r"
type input "[PERSON_NAME]"
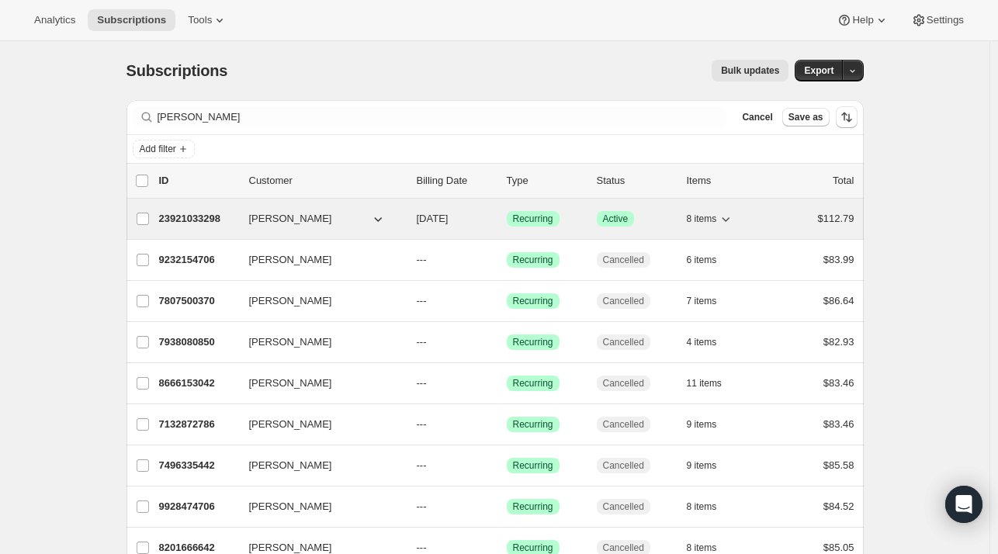
click at [210, 211] on p "23921033298" at bounding box center [198, 219] width 78 height 16
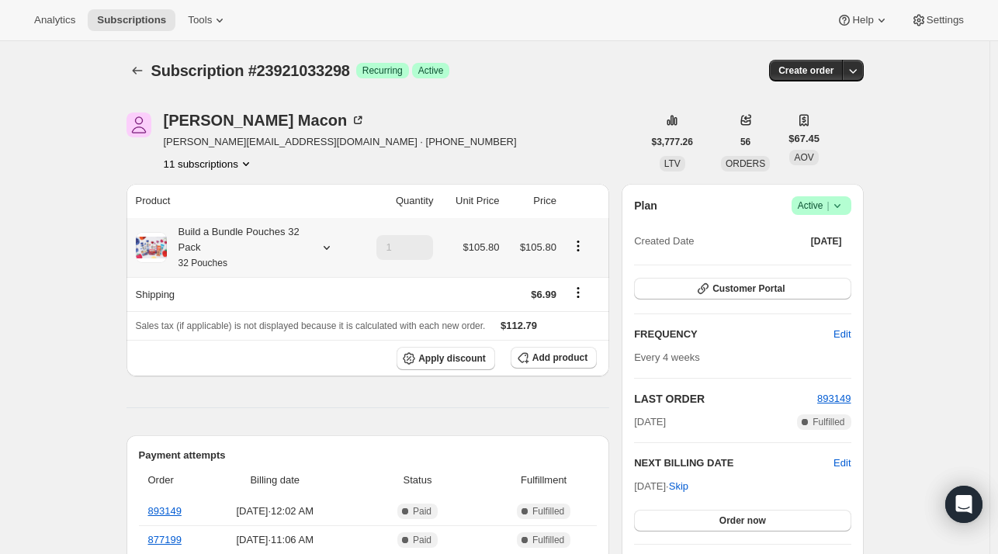
click at [323, 249] on icon at bounding box center [327, 248] width 16 height 16
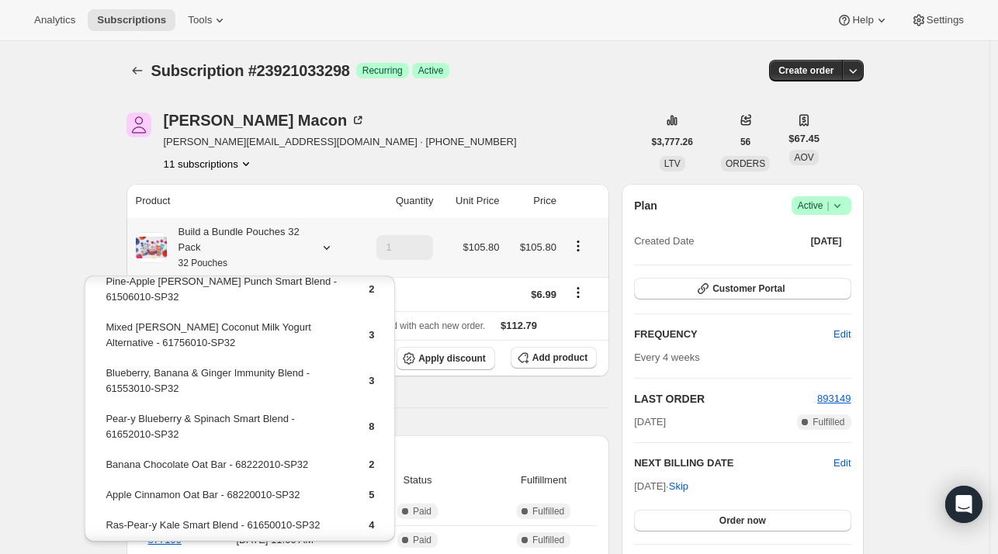
scroll to position [78, 0]
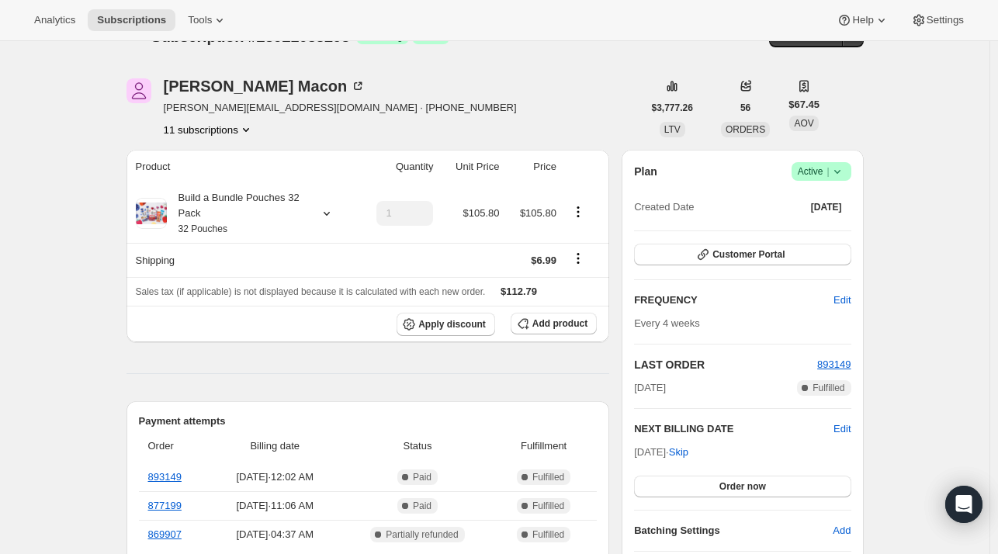
scroll to position [0, 0]
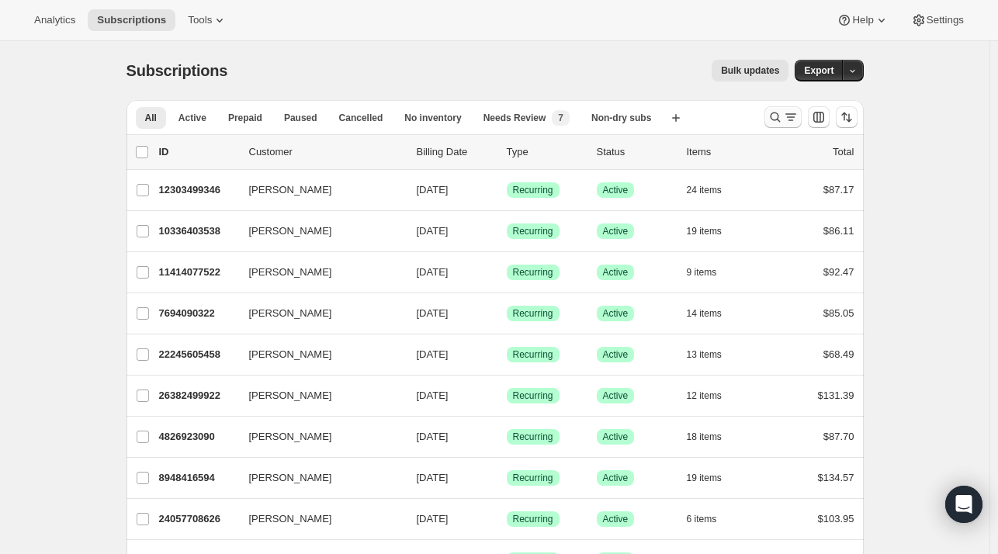
click at [770, 115] on button "Search and filter results" at bounding box center [782, 117] width 37 height 22
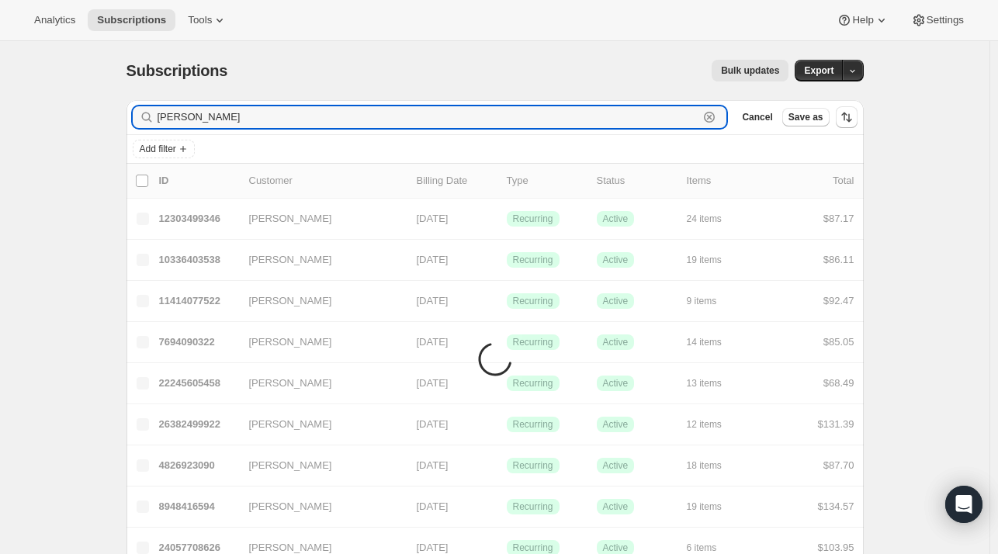
type input "[PERSON_NAME]"
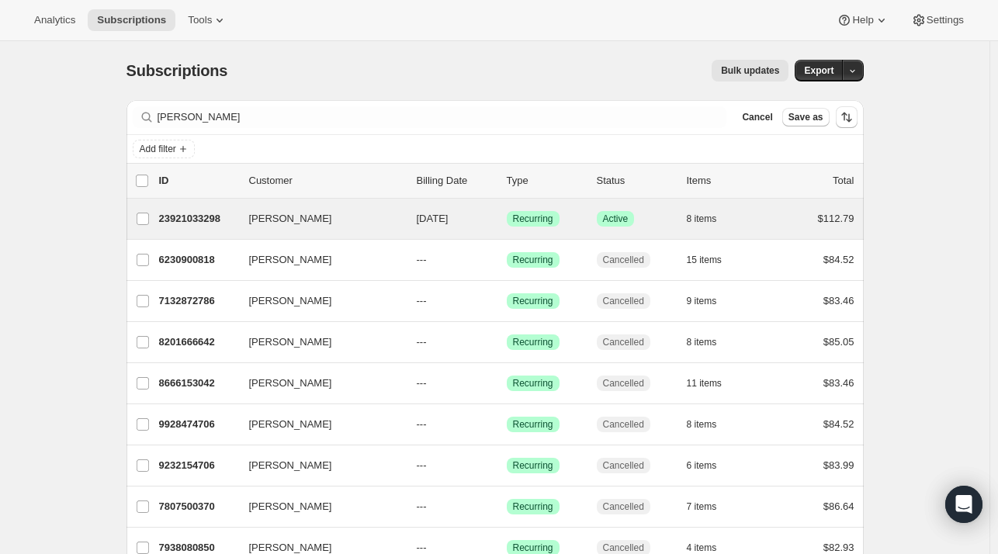
click at [178, 229] on div "[PERSON_NAME] 23921033298 [PERSON_NAME] [DATE] Success Recurring Success Active…" at bounding box center [494, 219] width 737 height 40
click at [206, 217] on p "23921033298" at bounding box center [198, 219] width 78 height 16
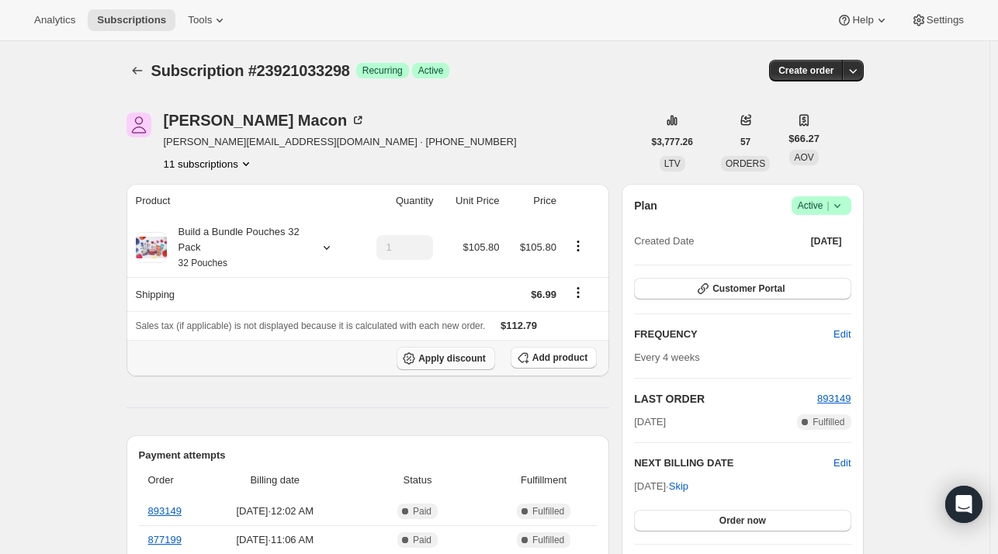
click at [463, 359] on span "Apply discount" at bounding box center [452, 358] width 68 height 12
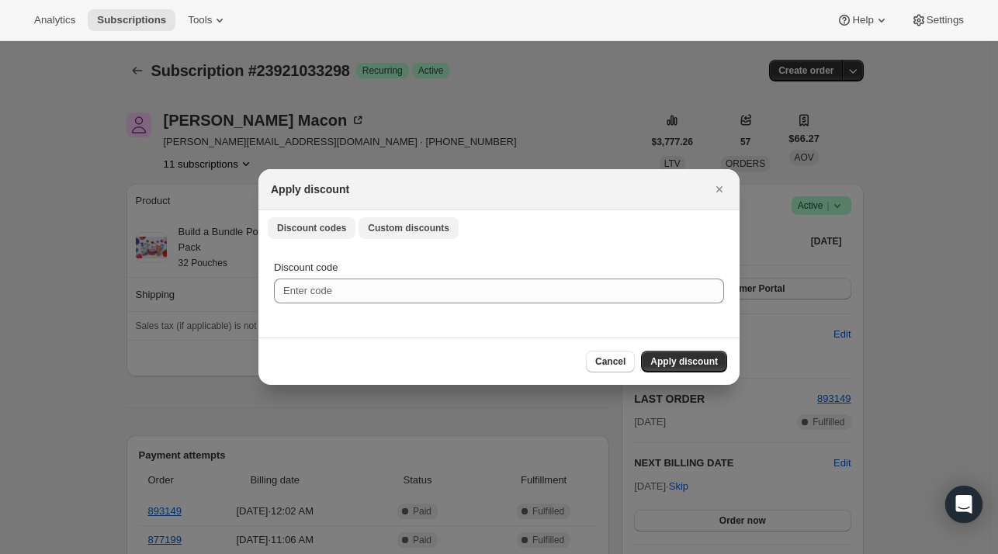
click at [430, 221] on button "Custom discounts" at bounding box center [409, 228] width 100 height 22
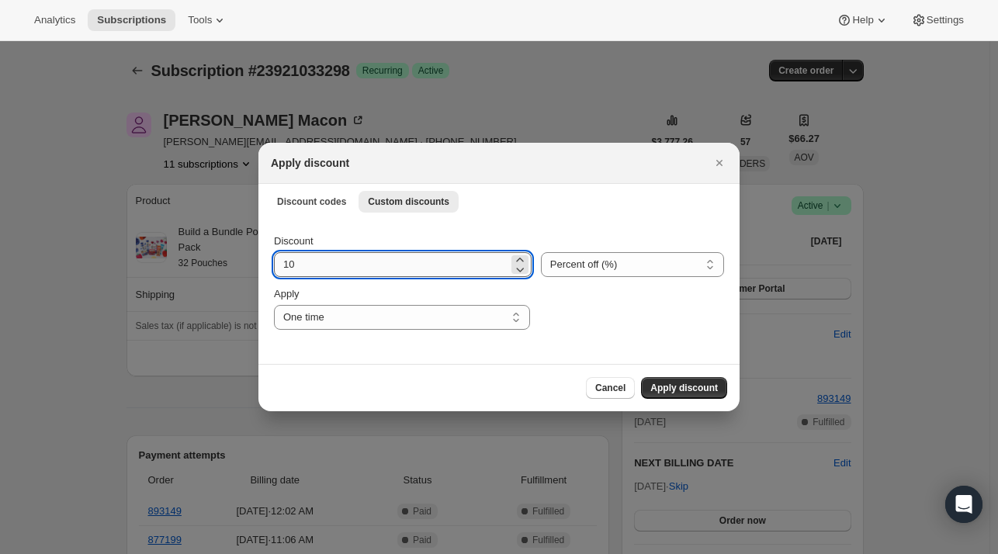
click at [349, 267] on input "10" at bounding box center [391, 264] width 234 height 25
type input "1"
type input "25"
drag, startPoint x: 598, startPoint y: 243, endPoint x: 598, endPoint y: 267, distance: 24.1
click at [598, 249] on div "Percent off (%) Amount off ($) Percent off (%)" at bounding box center [632, 255] width 183 height 43
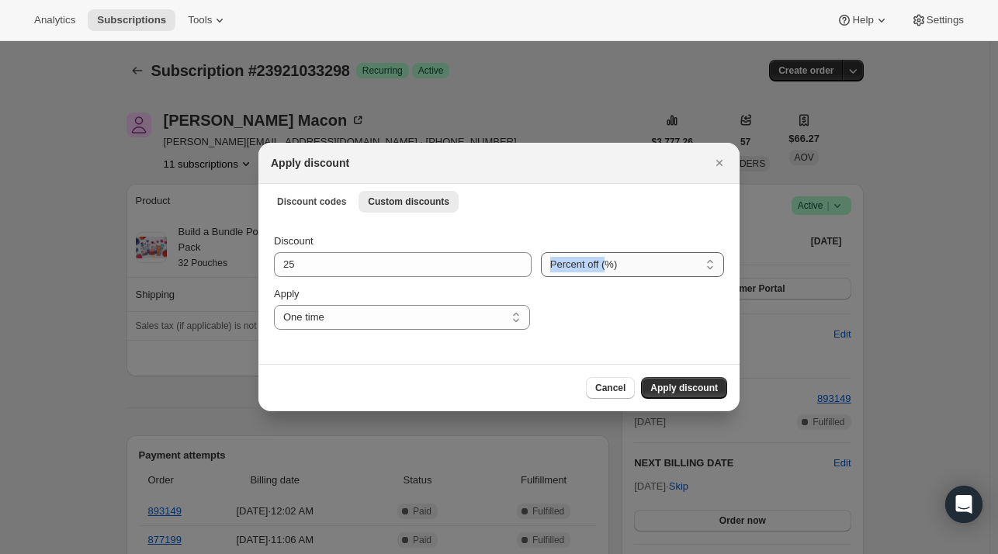
click at [598, 271] on select "Percent off (%) Amount off ($)" at bounding box center [632, 264] width 183 height 25
select select "fixed"
click at [541, 252] on select "Percent off (%) Amount off ($)" at bounding box center [632, 264] width 183 height 25
click at [711, 389] on span "Apply discount" at bounding box center [684, 388] width 68 height 12
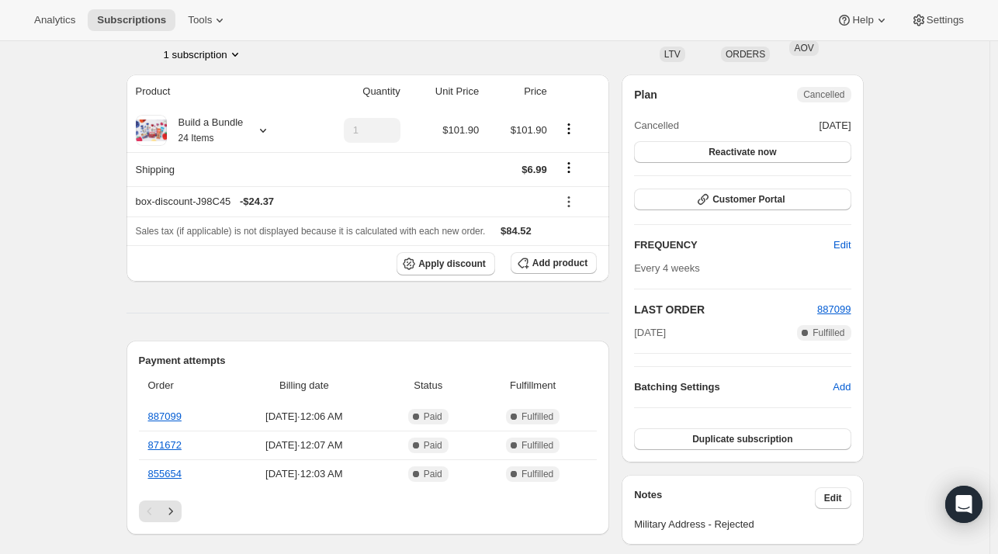
scroll to position [155, 0]
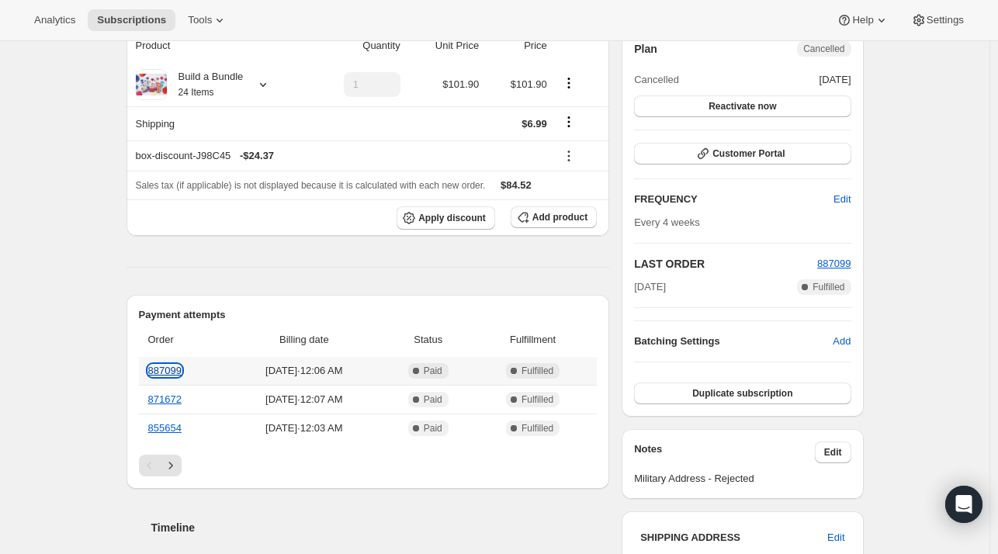
click at [165, 369] on link "887099" at bounding box center [164, 371] width 33 height 12
click at [171, 372] on link "887099" at bounding box center [164, 371] width 33 height 12
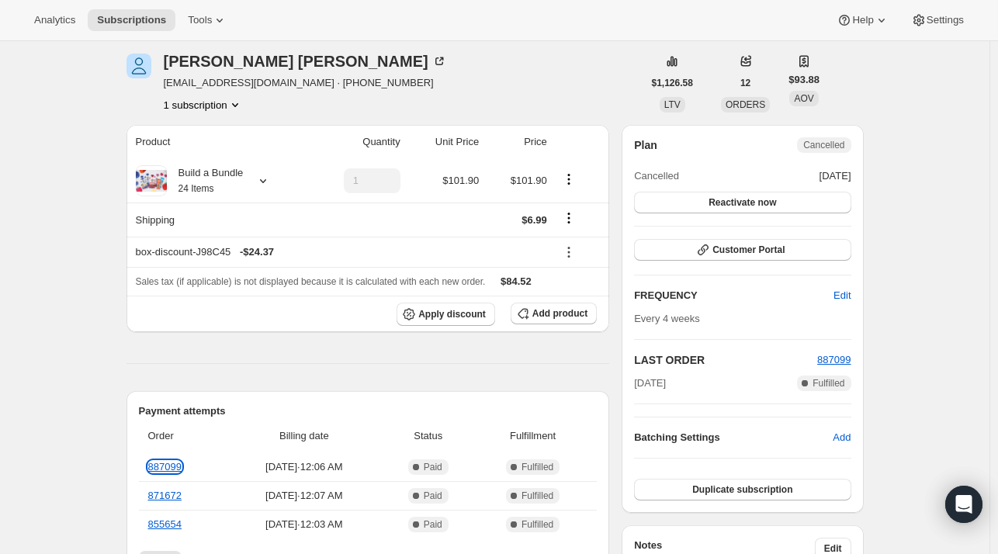
scroll to position [0, 0]
